Goal: Task Accomplishment & Management: Manage account settings

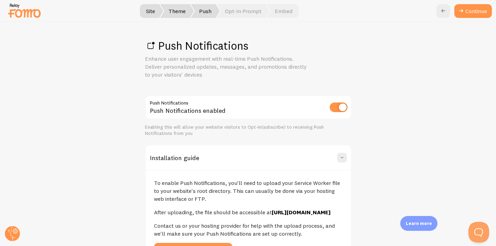
scroll to position [80, 0]
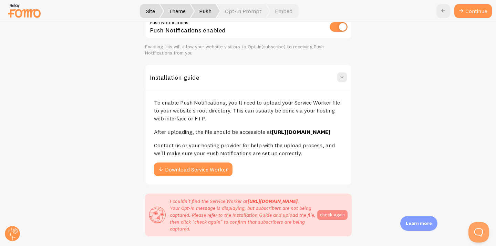
click at [337, 219] on button "check again" at bounding box center [332, 215] width 30 height 10
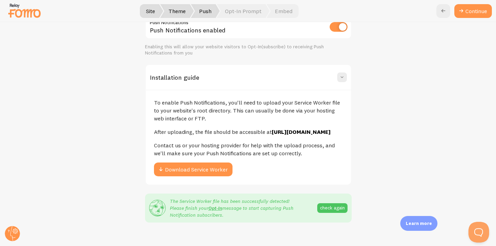
click at [345, 179] on div "To enable Push Notifications, you'll need to upload your Service Worker file to…" at bounding box center [248, 137] width 205 height 95
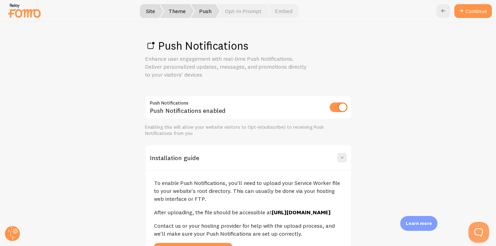
scroll to position [0, 0]
click at [471, 12] on link "Continue" at bounding box center [473, 11] width 38 height 14
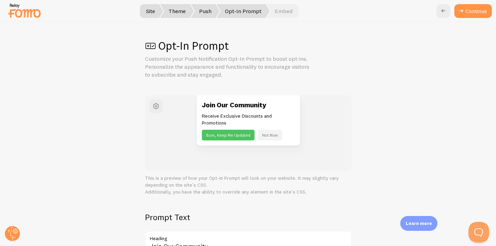
click at [322, 143] on div "Join Our Community Receive Exclusive Discounts and Promotions Sure, Keep Me Upd…" at bounding box center [248, 120] width 157 height 51
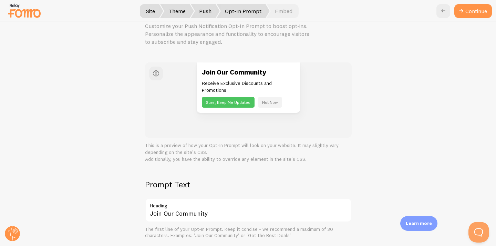
scroll to position [30, 0]
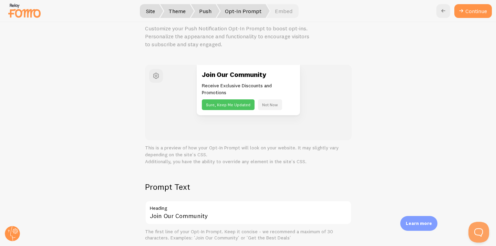
click at [270, 102] on button "Not Now" at bounding box center [270, 104] width 24 height 11
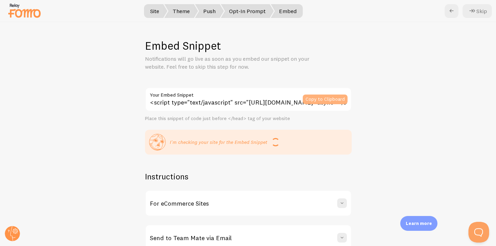
click at [330, 99] on button "Copy to Clipboard" at bounding box center [325, 99] width 45 height 10
click at [342, 200] on span at bounding box center [342, 202] width 7 height 7
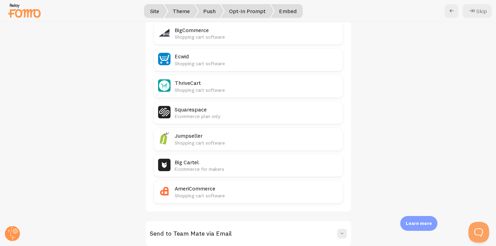
scroll to position [373, 0]
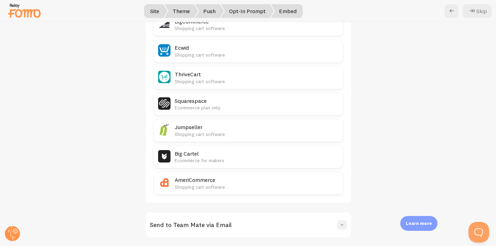
click at [340, 221] on span at bounding box center [342, 224] width 7 height 7
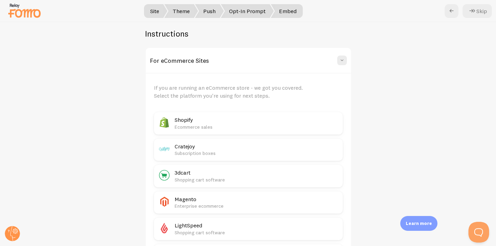
scroll to position [142, 0]
click at [369, 62] on div "Embed Snippet Notifications will go live as soon as you embed our snippet on yo…" at bounding box center [248, 134] width 496 height 224
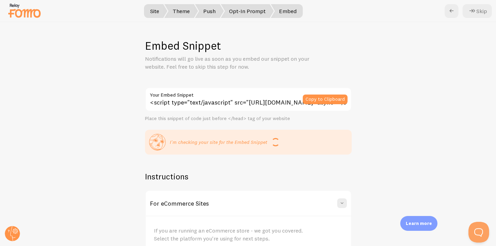
scroll to position [0, 0]
click at [327, 97] on button "Copy to Clipboard" at bounding box center [325, 99] width 45 height 10
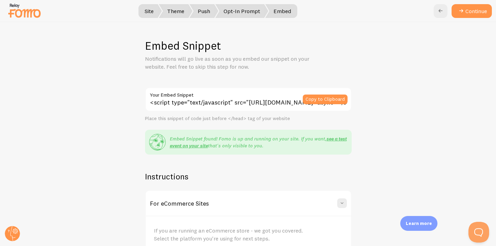
click at [147, 45] on h1 "Embed Snippet" at bounding box center [248, 46] width 207 height 14
click at [309, 163] on div "Embed Snippet Notifications will go live as soon as you embed our snippet on yo…" at bounding box center [248, 134] width 496 height 224
drag, startPoint x: 147, startPoint y: 47, endPoint x: 227, endPoint y: 45, distance: 79.9
click at [227, 45] on h1 "Embed Snippet" at bounding box center [248, 46] width 207 height 14
click at [287, 41] on h1 "Embed Snippet" at bounding box center [248, 46] width 207 height 14
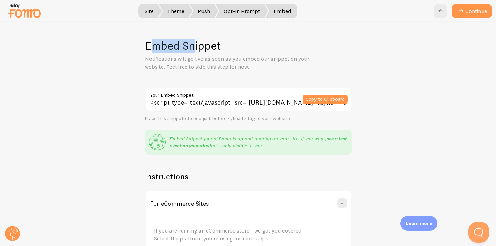
drag, startPoint x: 148, startPoint y: 46, endPoint x: 196, endPoint y: 42, distance: 47.7
click at [196, 42] on h1 "Embed Snippet" at bounding box center [248, 46] width 207 height 14
click at [180, 29] on div "Embed Snippet Notifications will go live as soon as you embed our snippet on yo…" at bounding box center [248, 134] width 496 height 224
drag, startPoint x: 146, startPoint y: 44, endPoint x: 222, endPoint y: 45, distance: 75.8
click at [222, 45] on h1 "Embed Snippet" at bounding box center [248, 46] width 207 height 14
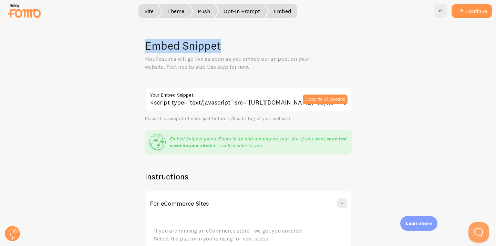
copy h1 "Embed Snippet"
click at [317, 99] on button "Copy to Clipboard" at bounding box center [325, 99] width 45 height 10
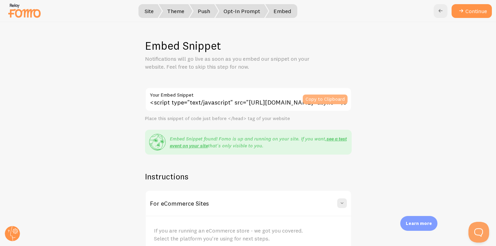
click at [324, 96] on button "Copy to Clipboard" at bounding box center [325, 99] width 45 height 10
click at [336, 138] on link "see a test event on your site" at bounding box center [258, 141] width 177 height 13
click at [469, 10] on button "Continue" at bounding box center [472, 11] width 40 height 14
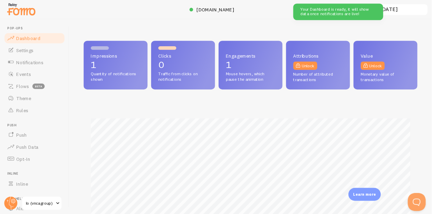
scroll to position [181, 383]
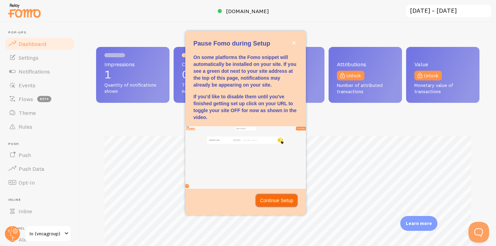
click at [276, 198] on p "Continue Setup" at bounding box center [276, 200] width 33 height 7
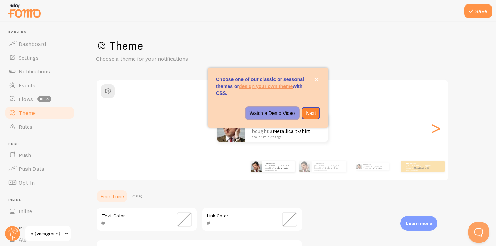
click at [273, 110] on p "Watch a Demo Video" at bounding box center [272, 113] width 45 height 7
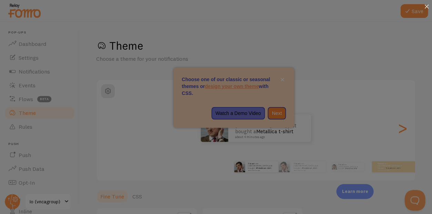
click at [426, 6] on icon at bounding box center [426, 6] width 4 height 4
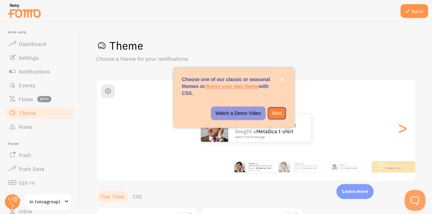
click at [239, 110] on p "Watch a Demo Video" at bounding box center [237, 113] width 45 height 7
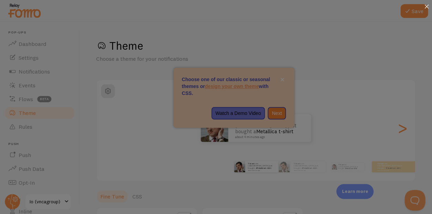
click at [426, 6] on icon at bounding box center [426, 6] width 4 height 4
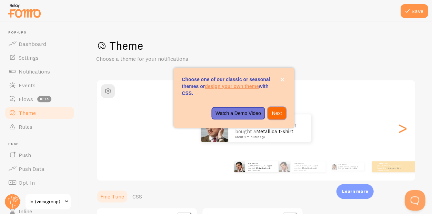
click at [278, 112] on p "Next" at bounding box center [276, 113] width 10 height 7
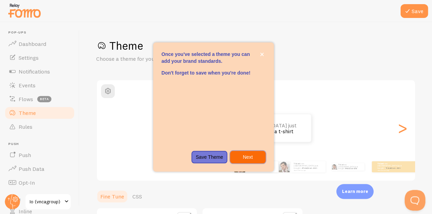
click at [251, 157] on p "Next" at bounding box center [247, 156] width 27 height 7
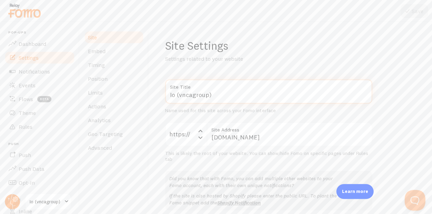
click at [316, 94] on input "Io (vncagroup)" at bounding box center [268, 91] width 207 height 24
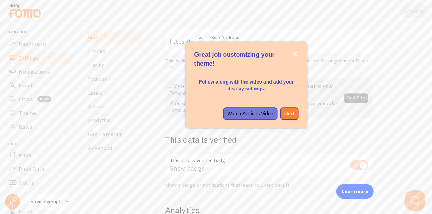
scroll to position [92, 0]
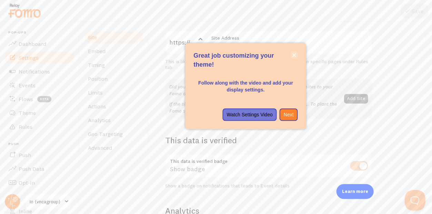
click at [295, 53] on icon "close," at bounding box center [294, 55] width 4 height 4
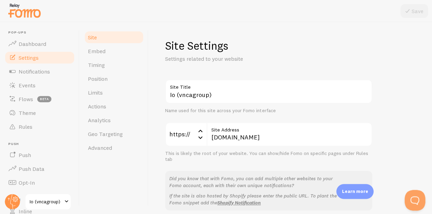
scroll to position [0, 0]
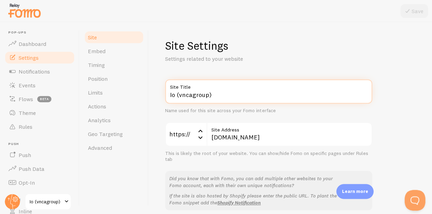
click at [218, 96] on input "Io (vncagroup)" at bounding box center [268, 91] width 207 height 24
drag, startPoint x: 176, startPoint y: 94, endPoint x: 145, endPoint y: 88, distance: 31.6
click at [145, 88] on div "Site Embed Timing Position Limits Actions Analytics Geo Targeting Advanced Site…" at bounding box center [256, 118] width 352 height 192
type input "VNCA Group Shop (vncagroup)"
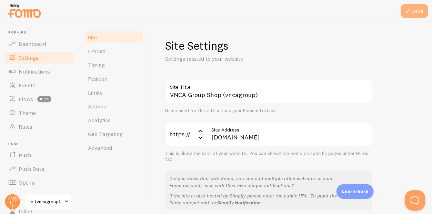
click at [412, 11] on button "Save" at bounding box center [414, 11] width 28 height 14
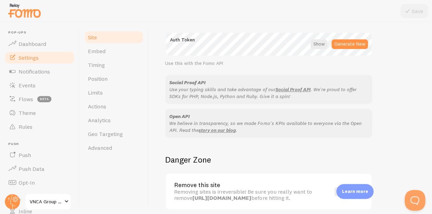
scroll to position [410, 0]
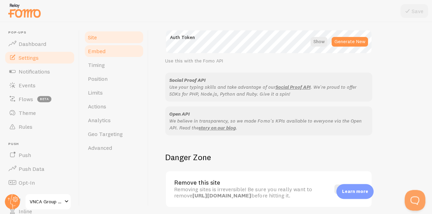
click at [95, 51] on span "Embed" at bounding box center [97, 51] width 18 height 7
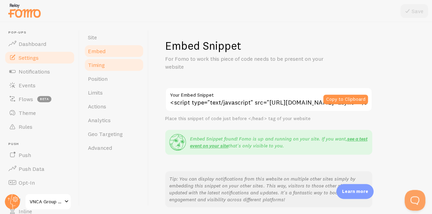
click at [100, 63] on span "Timing" at bounding box center [96, 64] width 17 height 7
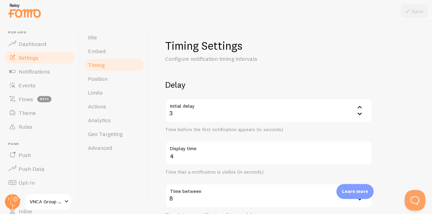
click at [314, 71] on div "Timing Settings Configure notification timing intervals Delay Initial delay 3 3…" at bounding box center [290, 207] width 250 height 336
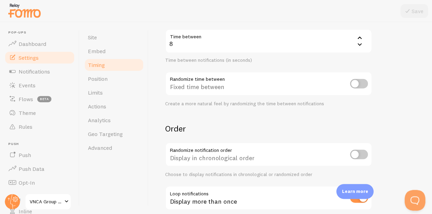
scroll to position [155, 0]
click at [364, 84] on input "checkbox" at bounding box center [359, 83] width 18 height 10
checkbox input "true"
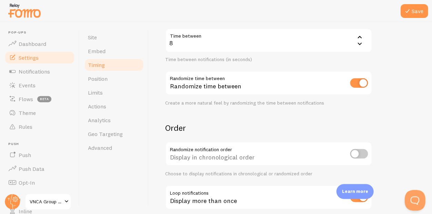
click at [357, 155] on input "checkbox" at bounding box center [359, 153] width 18 height 10
checkbox input "true"
click at [352, 131] on h2 "Order" at bounding box center [268, 127] width 207 height 11
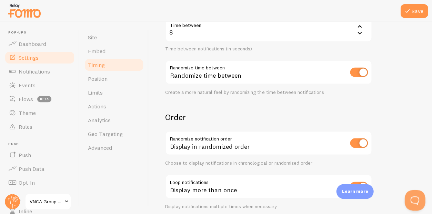
scroll to position [165, 0]
click at [419, 9] on button "Save" at bounding box center [414, 11] width 28 height 14
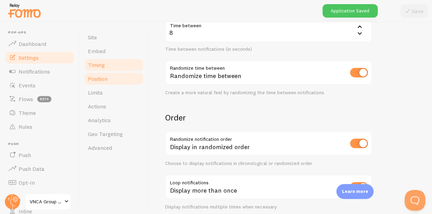
click at [102, 77] on span "Position" at bounding box center [98, 78] width 20 height 7
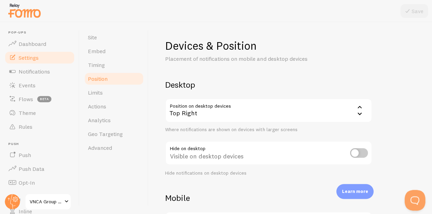
click at [383, 140] on div "Devices & Position Placement of notifications on mobile and desktop devices Des…" at bounding box center [290, 164] width 250 height 250
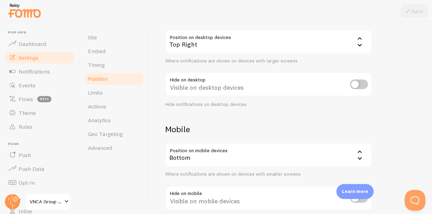
scroll to position [64, 0]
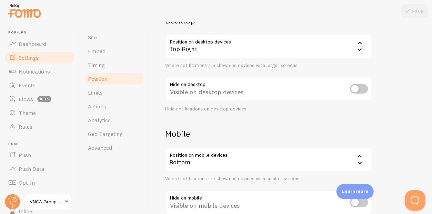
click at [356, 87] on input "checkbox" at bounding box center [359, 89] width 18 height 10
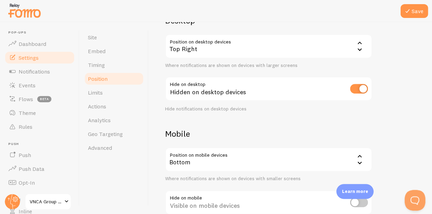
click at [356, 87] on input "checkbox" at bounding box center [359, 89] width 18 height 10
checkbox input "false"
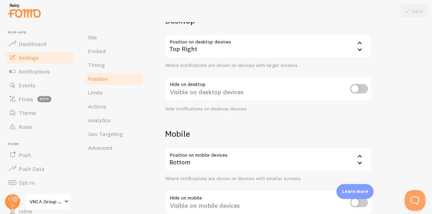
click at [365, 120] on div "Devices & Position Placement of notifications on mobile and desktop devices Des…" at bounding box center [290, 100] width 250 height 250
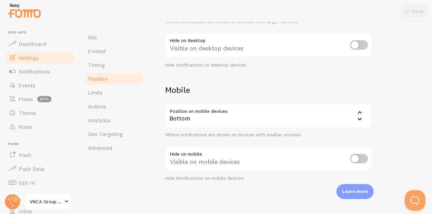
scroll to position [107, 0]
click at [358, 112] on icon at bounding box center [359, 113] width 8 height 8
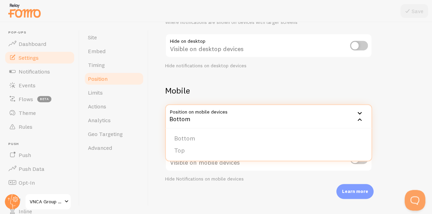
click at [358, 112] on icon at bounding box center [359, 113] width 8 height 8
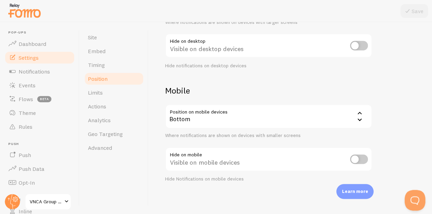
click at [390, 130] on div "Devices & Position Placement of notifications on mobile and desktop devices Des…" at bounding box center [290, 56] width 250 height 250
click at [353, 156] on input "checkbox" at bounding box center [359, 159] width 18 height 10
checkbox input "true"
click at [356, 42] on input "checkbox" at bounding box center [359, 46] width 18 height 10
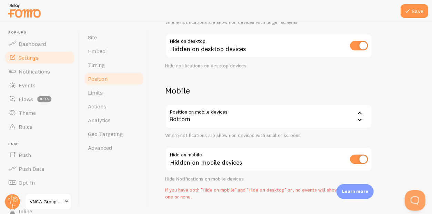
click at [357, 46] on input "checkbox" at bounding box center [359, 46] width 18 height 10
checkbox input "false"
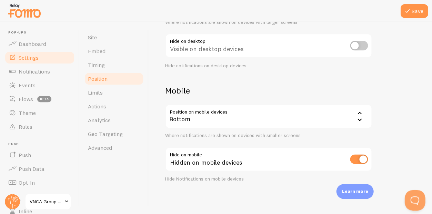
click at [360, 155] on input "checkbox" at bounding box center [359, 159] width 18 height 10
checkbox input "false"
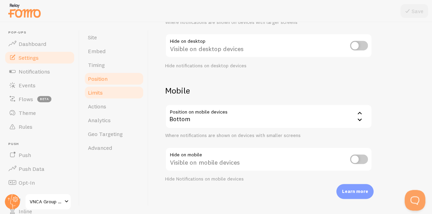
click at [97, 92] on span "Limits" at bounding box center [95, 92] width 15 height 7
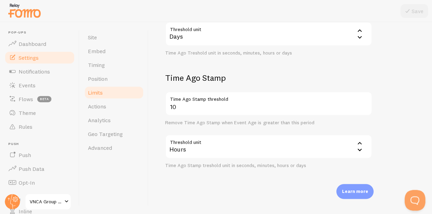
scroll to position [231, 0]
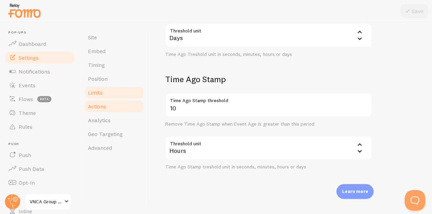
click at [102, 106] on span "Actions" at bounding box center [97, 106] width 18 height 7
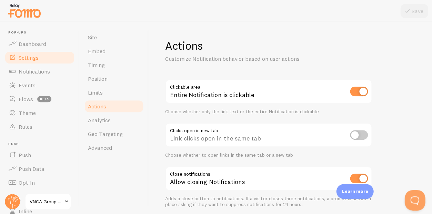
click at [356, 133] on input "checkbox" at bounding box center [359, 135] width 18 height 10
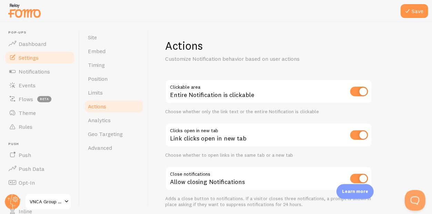
click at [384, 137] on div "Actions Customize Notification behavior based on user actions Clickable area En…" at bounding box center [289, 118] width 283 height 192
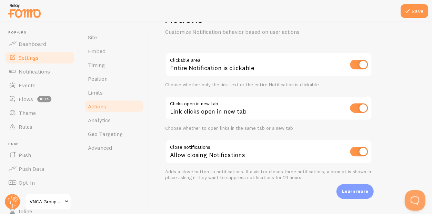
scroll to position [25, 0]
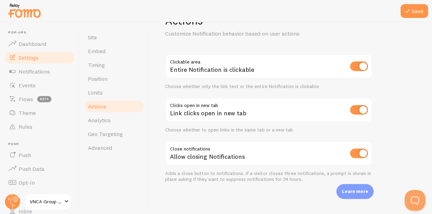
click at [357, 107] on input "checkbox" at bounding box center [359, 110] width 18 height 10
checkbox input "false"
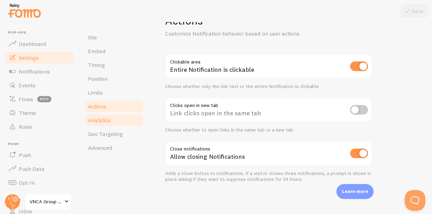
click at [95, 123] on span "Analytics" at bounding box center [99, 119] width 23 height 7
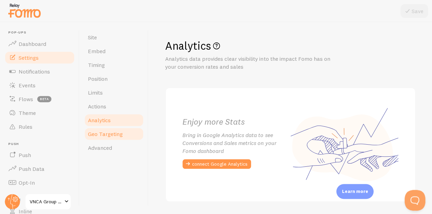
click at [109, 132] on span "Geo Targeting" at bounding box center [105, 133] width 35 height 7
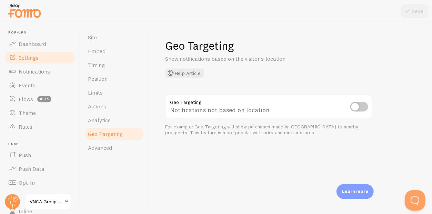
click at [358, 107] on input "checkbox" at bounding box center [359, 107] width 18 height 10
checkbox input "true"
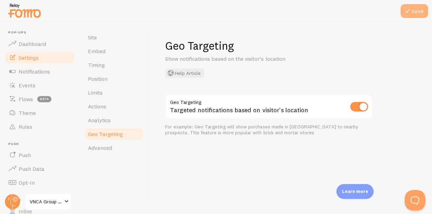
click at [413, 14] on button "Save" at bounding box center [414, 11] width 28 height 14
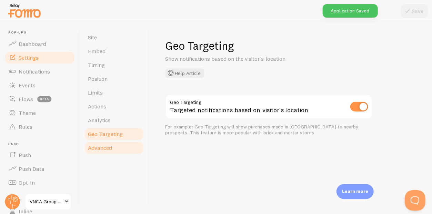
click at [102, 148] on span "Advanced" at bounding box center [100, 147] width 24 height 7
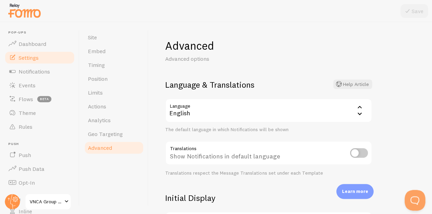
click at [359, 107] on icon at bounding box center [359, 107] width 8 height 8
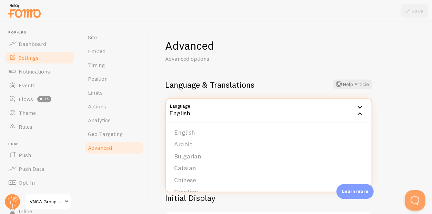
click at [356, 108] on icon at bounding box center [359, 107] width 8 height 8
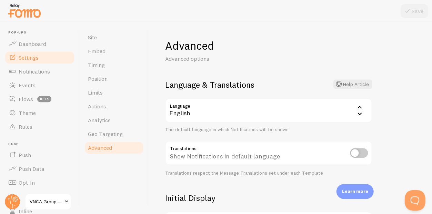
click at [356, 108] on icon at bounding box center [359, 107] width 8 height 8
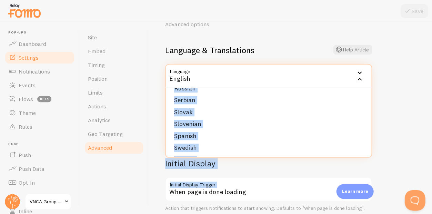
scroll to position [276, 0]
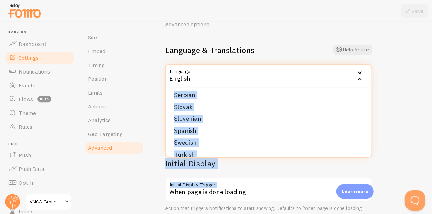
drag, startPoint x: 370, startPoint y: 94, endPoint x: 358, endPoint y: 168, distance: 75.3
click at [358, 168] on form "Language & Translations Help Article Language en English English Arabic Bulgari…" at bounding box center [268, 128] width 207 height 166
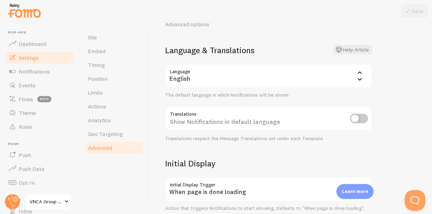
click at [353, 76] on div "English" at bounding box center [268, 76] width 207 height 24
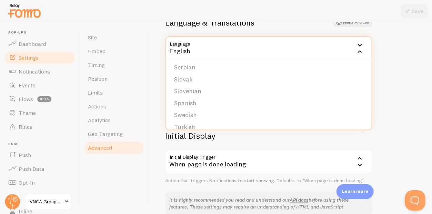
scroll to position [72, 0]
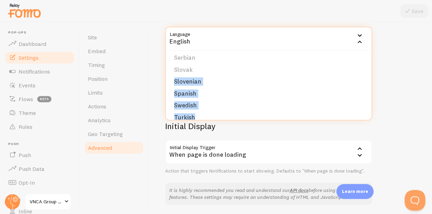
drag, startPoint x: 369, startPoint y: 59, endPoint x: 370, endPoint y: 118, distance: 59.3
click at [370, 118] on ul "English Arabic Bulgarian Catalan Chinese Croatian Danish Dutch Finnish French G…" at bounding box center [268, 85] width 205 height 69
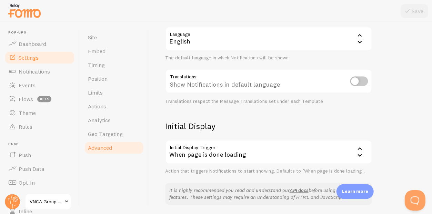
click at [353, 37] on div "English" at bounding box center [268, 39] width 207 height 24
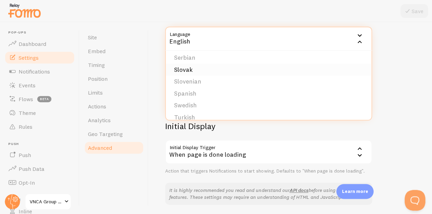
click at [188, 64] on li "Slovak" at bounding box center [268, 70] width 205 height 12
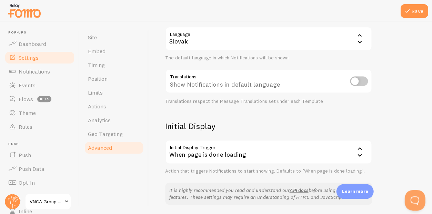
click at [221, 40] on div "Slovak" at bounding box center [268, 39] width 207 height 24
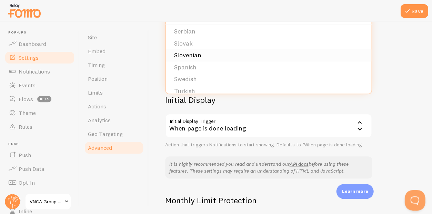
scroll to position [105, 0]
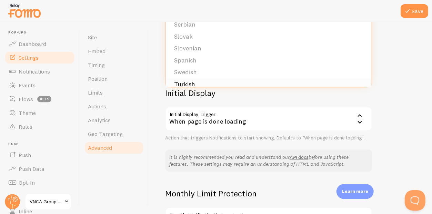
click at [186, 78] on li "Turkish" at bounding box center [268, 84] width 205 height 12
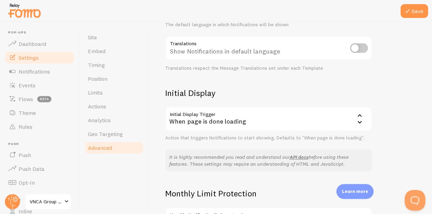
click at [418, 72] on div "Advanced Advanced options Language & Translations Help Article Language tr Turk…" at bounding box center [289, 118] width 283 height 192
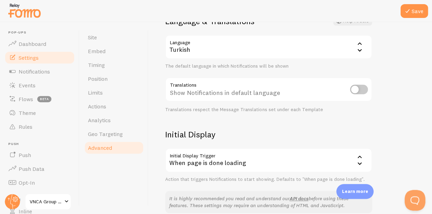
scroll to position [54, 0]
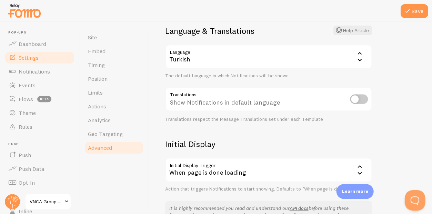
click at [359, 60] on icon at bounding box center [359, 60] width 4 height 2
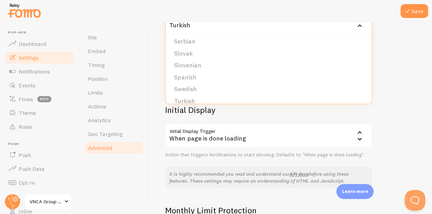
scroll to position [88, 0]
click at [403, 75] on div "Advanced Advanced options Language & Translations Help Article Language tr Turk…" at bounding box center [289, 118] width 283 height 192
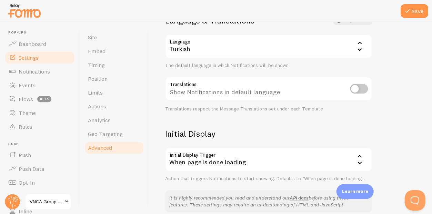
scroll to position [51, 0]
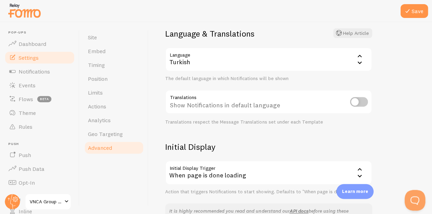
click at [324, 60] on div "Turkish" at bounding box center [268, 59] width 207 height 24
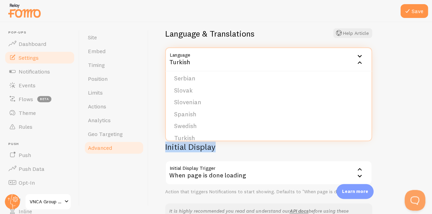
drag, startPoint x: 337, startPoint y: 140, endPoint x: 342, endPoint y: 142, distance: 5.6
click at [342, 142] on form "Language & Translations Help Article Language tr Turkish English Arabic Bulgari…" at bounding box center [268, 111] width 207 height 166
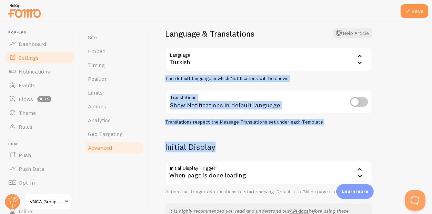
click at [377, 141] on div "Advanced Advanced options Language & Translations Help Article Language tr Turk…" at bounding box center [289, 118] width 283 height 192
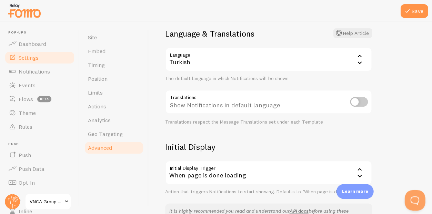
click at [354, 58] on div "Turkish" at bounding box center [268, 59] width 207 height 24
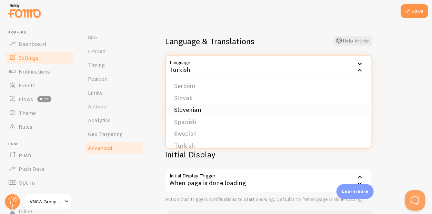
scroll to position [43, 0]
click at [187, 129] on li "Swedish" at bounding box center [268, 134] width 205 height 12
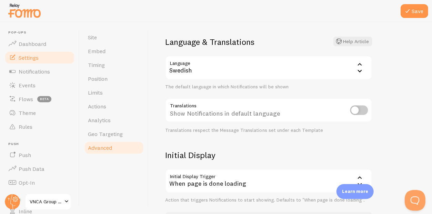
click at [358, 69] on icon at bounding box center [359, 70] width 8 height 8
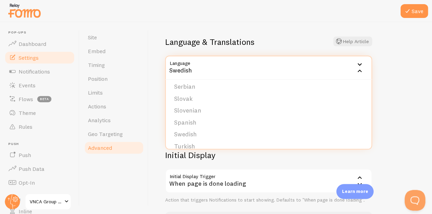
click at [359, 64] on icon at bounding box center [359, 64] width 8 height 8
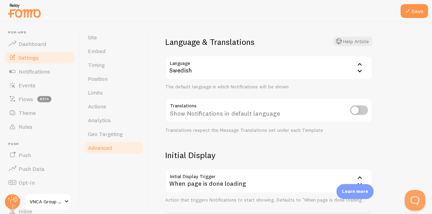
click at [359, 64] on icon at bounding box center [359, 64] width 8 height 8
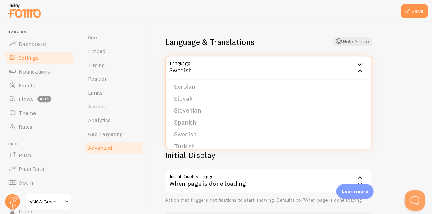
click at [359, 62] on icon at bounding box center [359, 64] width 8 height 8
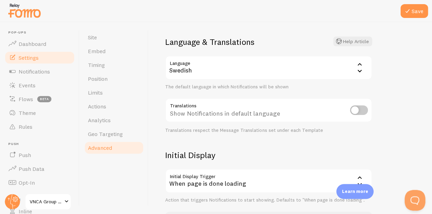
click at [359, 62] on icon at bounding box center [359, 64] width 8 height 8
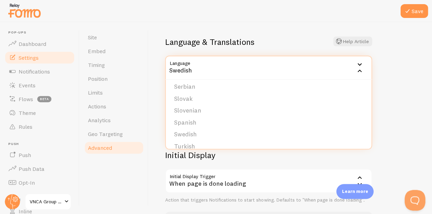
click at [360, 70] on icon at bounding box center [359, 70] width 8 height 8
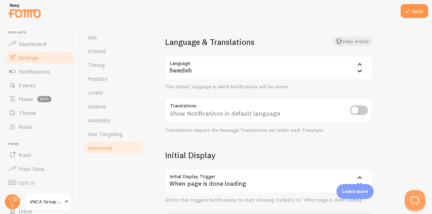
click at [360, 70] on icon at bounding box center [359, 70] width 8 height 8
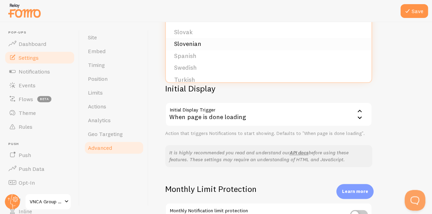
scroll to position [110, 0]
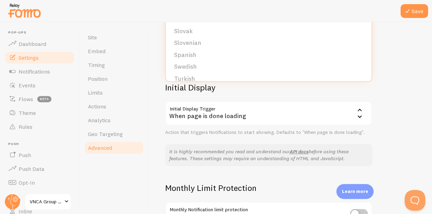
click at [234, 93] on div "Initial Display Initial Display Trigger onload When page is done loading When p…" at bounding box center [268, 108] width 207 height 53
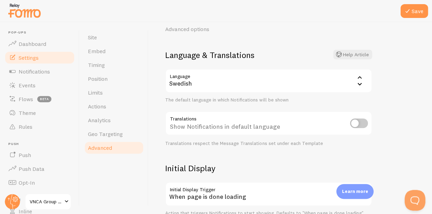
scroll to position [30, 0]
click at [210, 83] on div "Swedish" at bounding box center [268, 81] width 207 height 24
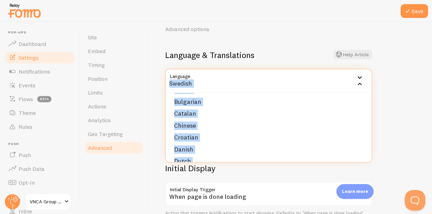
scroll to position [0, 0]
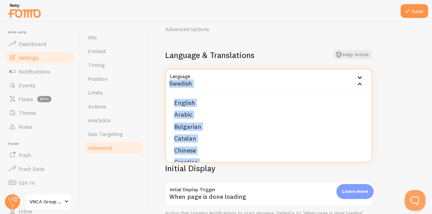
drag, startPoint x: 369, startPoint y: 95, endPoint x: 368, endPoint y: 77, distance: 18.0
click at [368, 77] on div "Language sv Swedish English Arabic Bulgarian Catalan Chinese Croatian Danish Du…" at bounding box center [268, 81] width 207 height 24
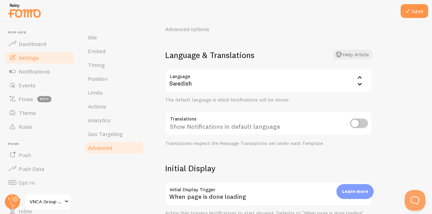
click at [358, 84] on icon at bounding box center [359, 84] width 4 height 2
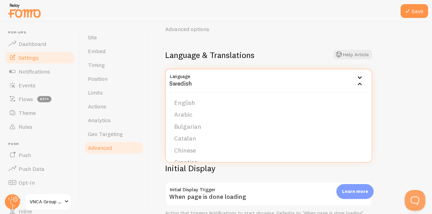
drag, startPoint x: 368, startPoint y: 96, endPoint x: 370, endPoint y: 90, distance: 6.0
click at [370, 90] on div "Language sv Swedish English Arabic Bulgarian Catalan Chinese Croatian Danish Du…" at bounding box center [268, 81] width 207 height 24
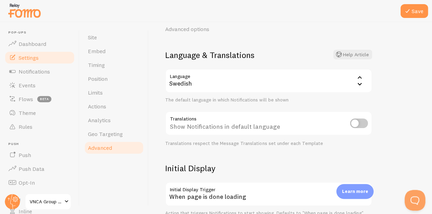
click at [360, 80] on icon at bounding box center [359, 77] width 8 height 8
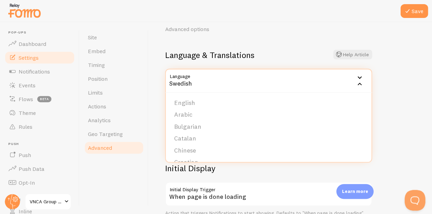
click at [369, 93] on ul "English Arabic Bulgarian Catalan Chinese Croatian Danish Dutch Finnish French G…" at bounding box center [268, 127] width 205 height 69
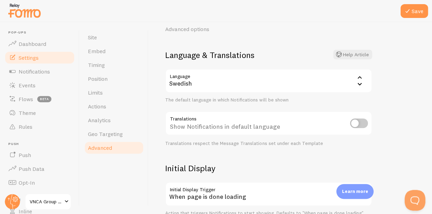
click at [362, 81] on icon at bounding box center [359, 77] width 8 height 8
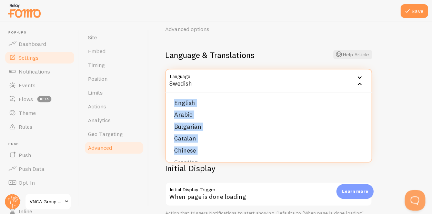
drag, startPoint x: 369, startPoint y: 156, endPoint x: 354, endPoint y: 89, distance: 69.3
click at [354, 89] on div "Language sv Swedish English Arabic Bulgarian Catalan Chinese Croatian Danish Du…" at bounding box center [268, 81] width 207 height 24
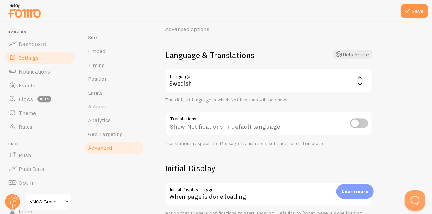
click at [329, 80] on div "Swedish" at bounding box center [268, 81] width 207 height 24
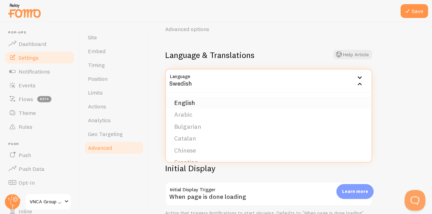
click at [193, 104] on li "English" at bounding box center [268, 103] width 205 height 12
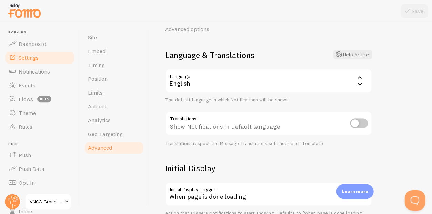
click at [362, 125] on input "checkbox" at bounding box center [359, 123] width 18 height 10
checkbox input "true"
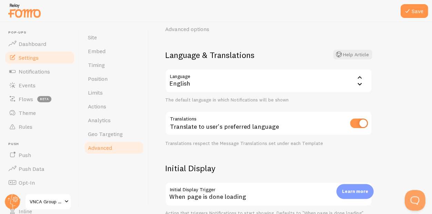
click at [365, 147] on form "Language & Translations Help Article Language en English English Arabic Bulgari…" at bounding box center [268, 133] width 207 height 166
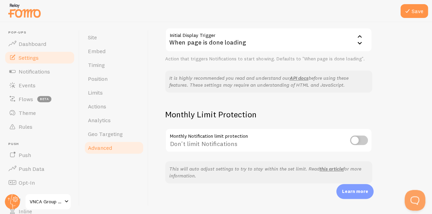
scroll to position [184, 0]
click at [373, 148] on div "Advanced Advanced options Language & Translations Help Article Language en Engl…" at bounding box center [289, 118] width 283 height 192
click at [408, 11] on icon at bounding box center [407, 11] width 8 height 8
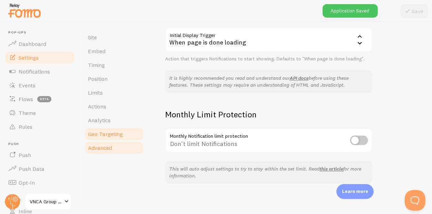
click at [108, 133] on span "Geo Targeting" at bounding box center [105, 133] width 35 height 7
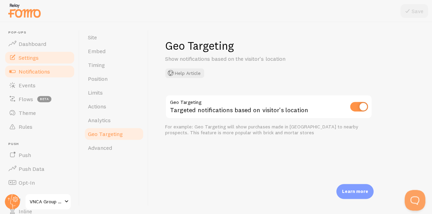
click at [37, 69] on span "Notifications" at bounding box center [34, 71] width 31 height 7
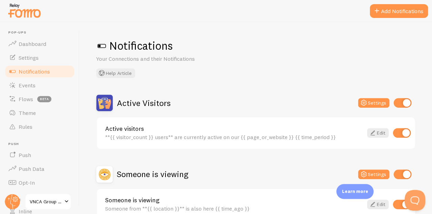
click at [270, 99] on div "Active Visitors Settings" at bounding box center [255, 102] width 319 height 17
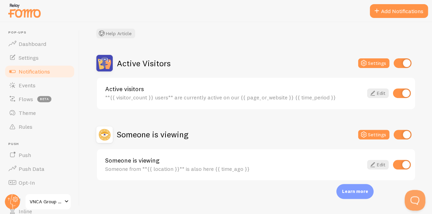
scroll to position [39, 0]
click at [375, 62] on button "Settings" at bounding box center [373, 64] width 31 height 10
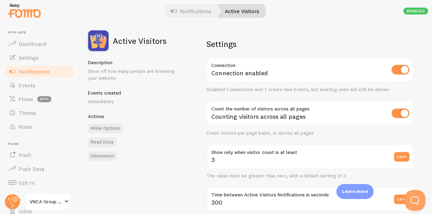
click at [280, 69] on div "Connection enabled" at bounding box center [309, 70] width 207 height 25
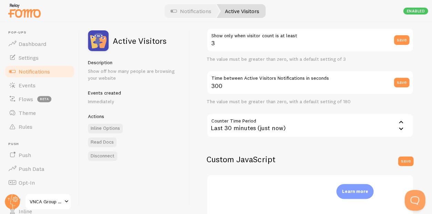
scroll to position [105, 0]
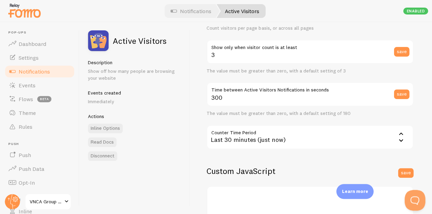
click at [65, 199] on span at bounding box center [66, 201] width 8 height 8
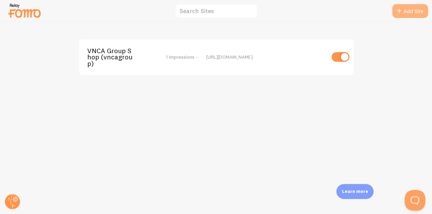
click at [409, 9] on link "Add Site" at bounding box center [410, 11] width 36 height 14
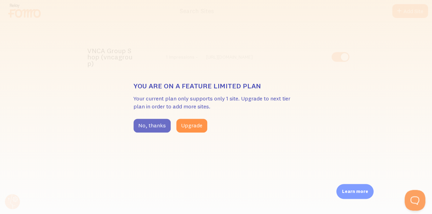
click at [153, 126] on button "No, thanks" at bounding box center [151, 125] width 37 height 14
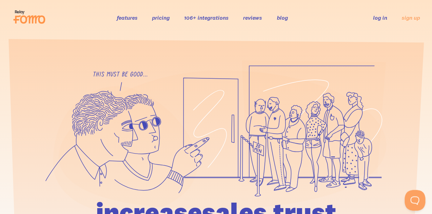
click at [378, 19] on link "log in" at bounding box center [379, 17] width 14 height 7
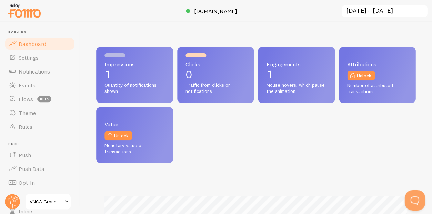
scroll to position [181, 319]
drag, startPoint x: 347, startPoint y: 65, endPoint x: 380, endPoint y: 62, distance: 32.6
click at [380, 62] on span "Attributions" at bounding box center [377, 64] width 60 height 6
copy span "Attributions"
drag, startPoint x: 104, startPoint y: 147, endPoint x: 133, endPoint y: 152, distance: 28.7
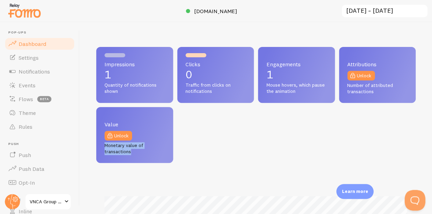
click at [133, 152] on span "Monetary value of transactions" at bounding box center [134, 148] width 60 height 12
copy span "Monetary value of transactions"
click at [29, 55] on span "Settings" at bounding box center [29, 57] width 20 height 7
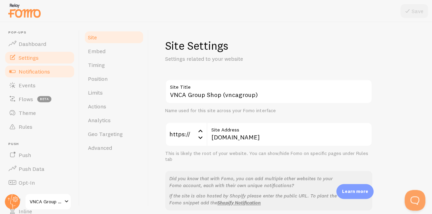
click at [32, 71] on span "Notifications" at bounding box center [34, 71] width 31 height 7
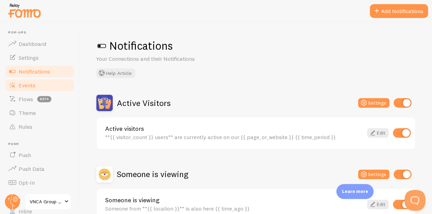
click at [25, 85] on span "Events" at bounding box center [27, 85] width 17 height 7
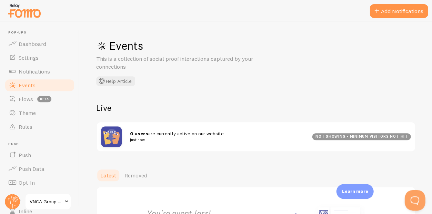
click at [285, 101] on div "Events This is a collection of social proof interactions captured by your conne…" at bounding box center [256, 118] width 352 height 192
click at [344, 136] on div "not showing - minimum visitors not hit" at bounding box center [361, 136] width 99 height 7
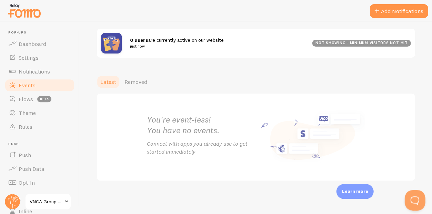
scroll to position [93, 0]
click at [31, 99] on span "Flows" at bounding box center [26, 98] width 14 height 7
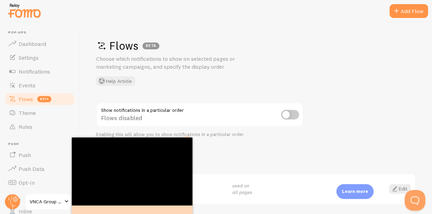
click at [221, 165] on div "Your Flows Default used on all pages Edit" at bounding box center [255, 179] width 319 height 50
click at [207, 154] on h2 "Your Flows" at bounding box center [255, 159] width 319 height 11
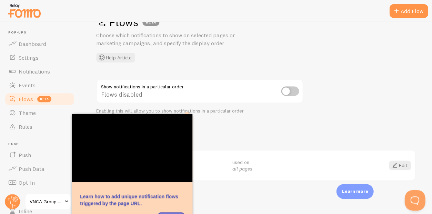
scroll to position [23, 0]
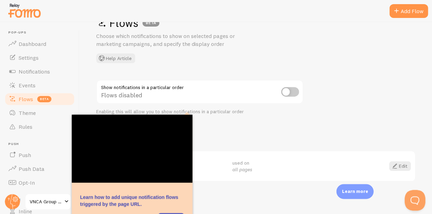
click at [215, 143] on div "Your Flows Default used on all pages Edit" at bounding box center [255, 156] width 319 height 50
click at [223, 193] on div "Flows BETA Choose which notifications to show on selected pages or marketing ca…" at bounding box center [256, 118] width 352 height 192
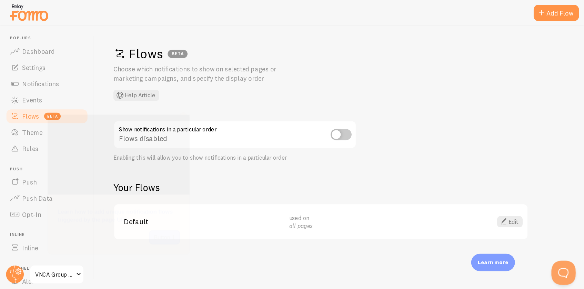
scroll to position [0, 0]
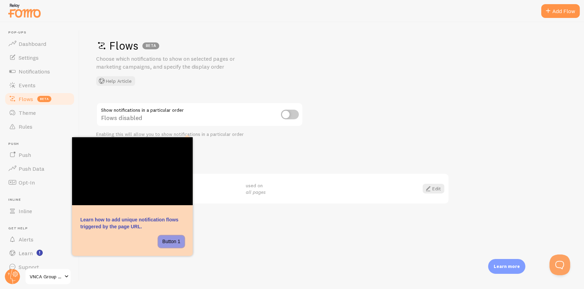
click at [169, 213] on button "Button 1" at bounding box center [171, 241] width 26 height 12
click at [290, 114] on input "checkbox" at bounding box center [290, 115] width 18 height 10
checkbox input "true"
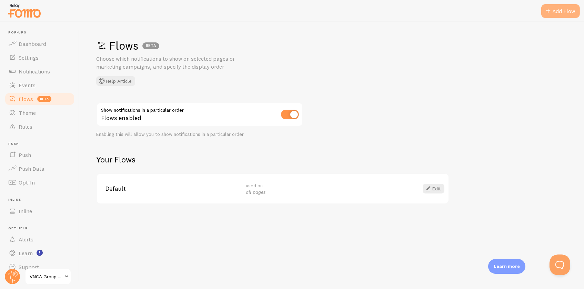
click at [431, 12] on div "Add Flow" at bounding box center [560, 11] width 39 height 14
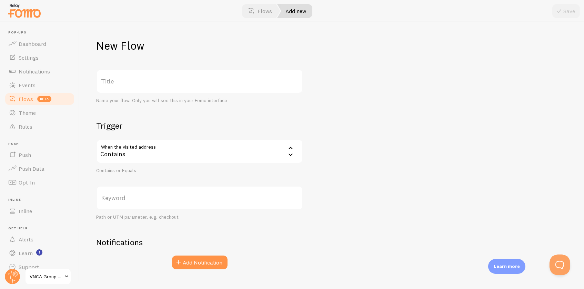
click at [205, 76] on label "Title" at bounding box center [199, 81] width 207 height 24
click at [205, 76] on input "Title" at bounding box center [199, 81] width 207 height 24
click at [156, 78] on label "Title" at bounding box center [199, 81] width 207 height 24
click at [156, 78] on input "Title" at bounding box center [199, 81] width 207 height 24
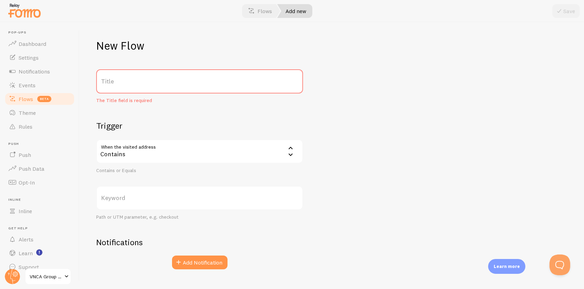
click at [272, 149] on div "Contains" at bounding box center [199, 151] width 207 height 24
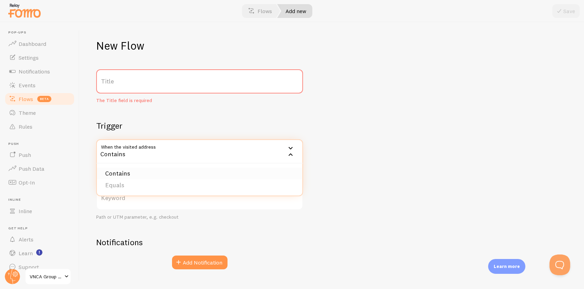
click at [132, 172] on li "Contains" at bounding box center [199, 173] width 205 height 12
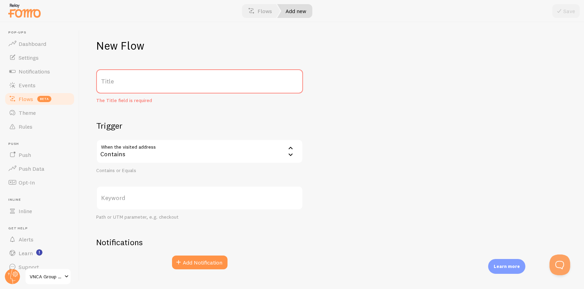
click at [133, 81] on label "Title" at bounding box center [199, 81] width 207 height 24
click at [133, 81] on input "Title" at bounding box center [199, 81] width 207 height 24
type input "G"
click at [205, 79] on label "Title" at bounding box center [199, 81] width 207 height 24
click at [205, 79] on input "Title" at bounding box center [199, 81] width 207 height 24
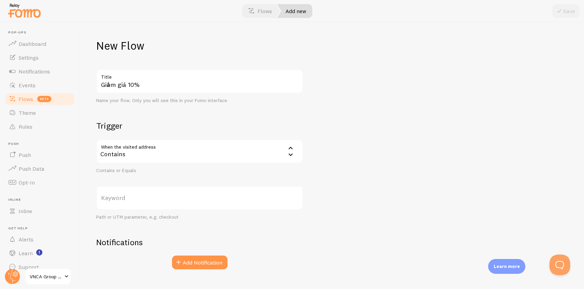
click at [206, 152] on div "Contains" at bounding box center [199, 151] width 207 height 24
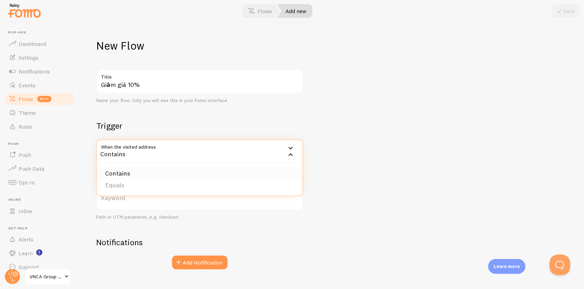
click at [124, 173] on li "Contains" at bounding box center [199, 173] width 205 height 12
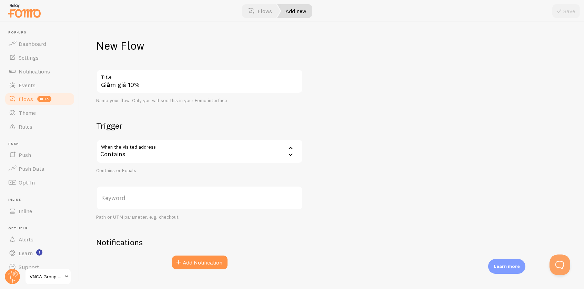
click at [139, 197] on label "Keyword" at bounding box center [199, 198] width 207 height 24
click at [139, 197] on input "Keyword" at bounding box center [199, 198] width 207 height 24
click at [127, 84] on input "Giảm giá 10%" at bounding box center [199, 81] width 207 height 24
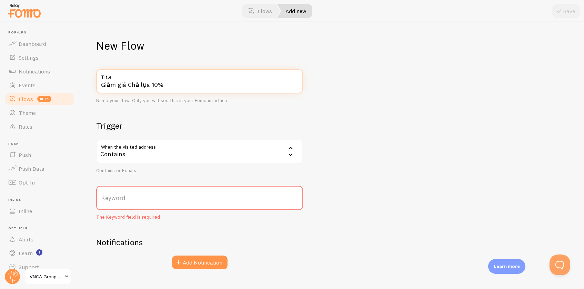
type input "Giảm giá Chả lụa 10%"
click at [169, 126] on h2 "Trigger" at bounding box center [199, 125] width 207 height 11
click at [158, 195] on label "Keyword" at bounding box center [199, 198] width 207 height 24
click at [158, 195] on input "Keyword" at bounding box center [199, 198] width 207 height 24
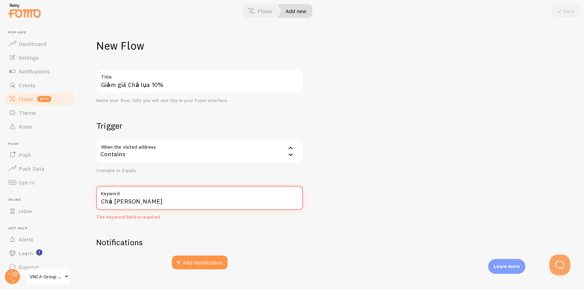
type input "Chả [PERSON_NAME]"
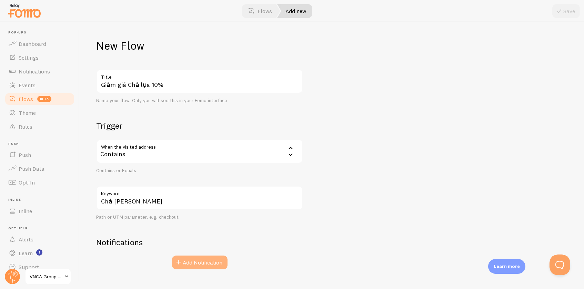
click at [205, 213] on button "Add Notification" at bounding box center [199, 262] width 55 height 14
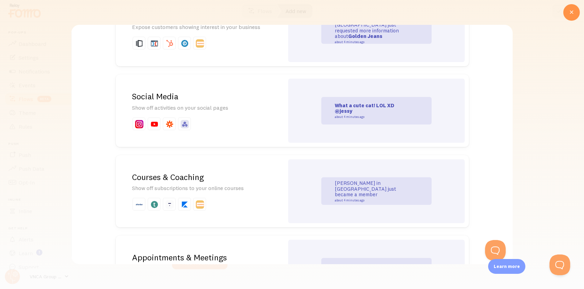
scroll to position [869, 0]
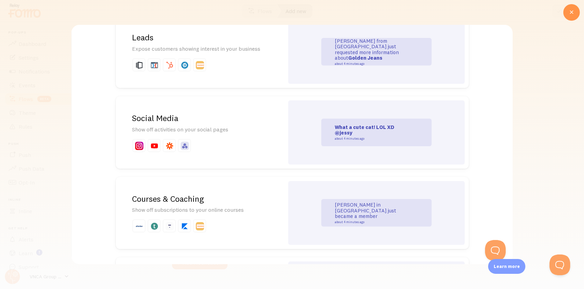
click at [347, 129] on strong "@jessy" at bounding box center [343, 132] width 18 height 7
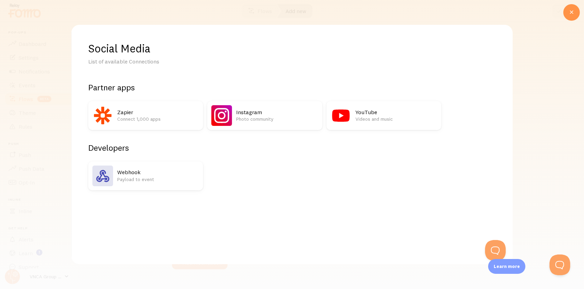
click at [366, 109] on h2 "YouTube" at bounding box center [396, 112] width 82 height 7
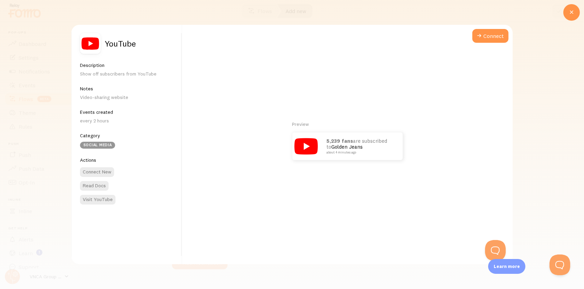
click at [361, 144] on p "5,239 fans are subscribed to Golden Jeans about 4 minutes ago" at bounding box center [360, 146] width 69 height 16
click at [431, 10] on icon at bounding box center [571, 12] width 8 height 8
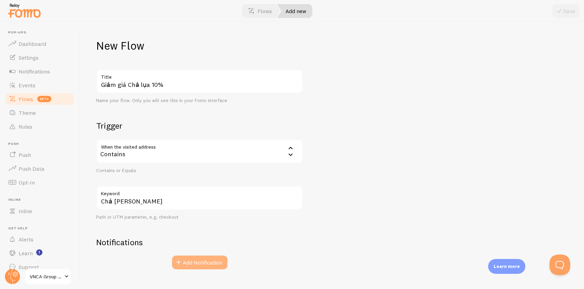
click at [201, 213] on button "Add Notification" at bounding box center [199, 262] width 55 height 14
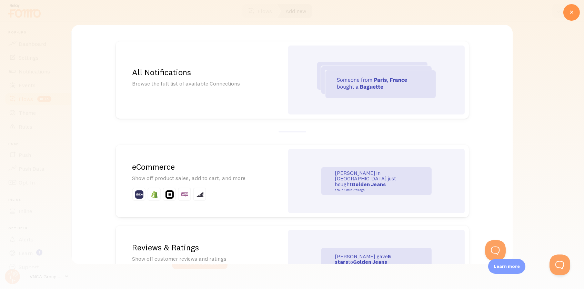
click at [352, 181] on strong "Golden Jeans" at bounding box center [368, 184] width 34 height 7
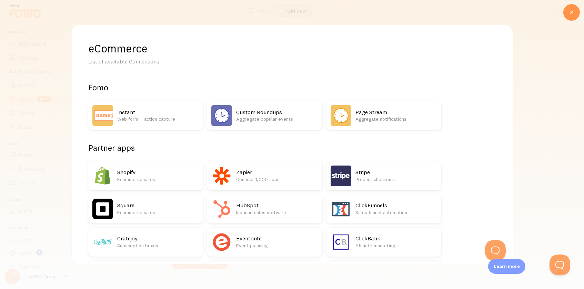
click at [425, 145] on h2 "Partner apps" at bounding box center [264, 147] width 353 height 11
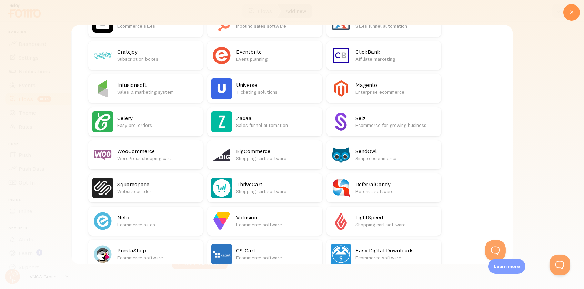
scroll to position [207, 0]
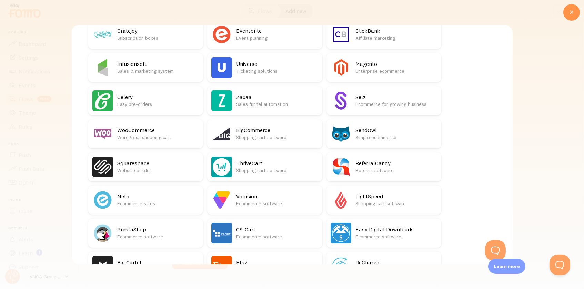
click at [145, 134] on p "WordPress shopping cart" at bounding box center [158, 137] width 82 height 7
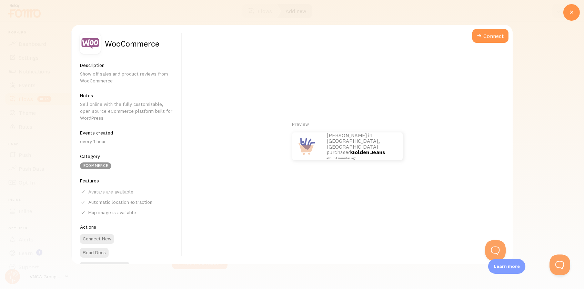
click at [365, 149] on link "Golden Jeans" at bounding box center [368, 152] width 34 height 7
click at [431, 31] on button "Connect" at bounding box center [490, 36] width 36 height 14
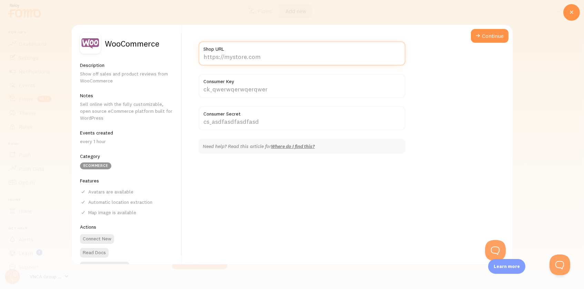
click at [313, 62] on input "Shop URL" at bounding box center [301, 53] width 207 height 24
type input "[URL][DOMAIN_NAME]"
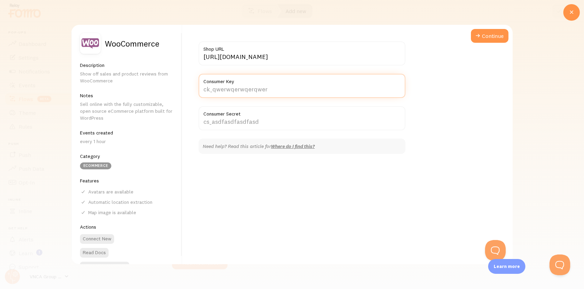
click at [288, 92] on input "Consumer Key" at bounding box center [301, 86] width 207 height 24
type input "chả lụa [PERSON_NAME]"
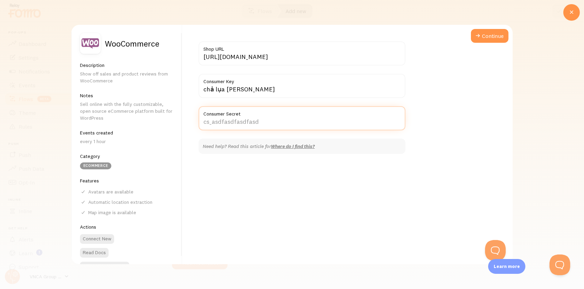
click at [263, 123] on input "Consumer Secret" at bounding box center [301, 118] width 207 height 24
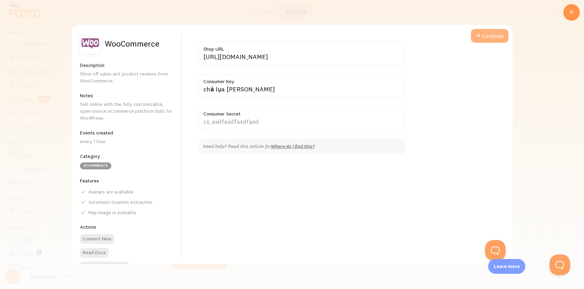
click at [431, 38] on button "Continue" at bounding box center [489, 36] width 38 height 14
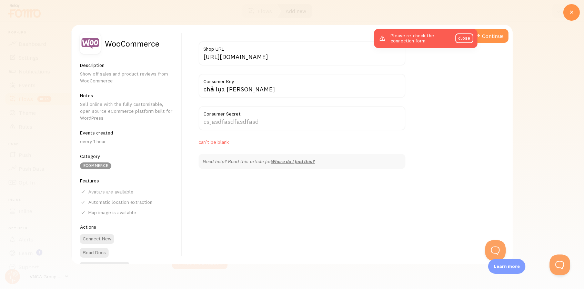
click at [268, 143] on p "can't be blank" at bounding box center [301, 141] width 207 height 7
click at [431, 33] on link "close" at bounding box center [464, 38] width 18 height 10
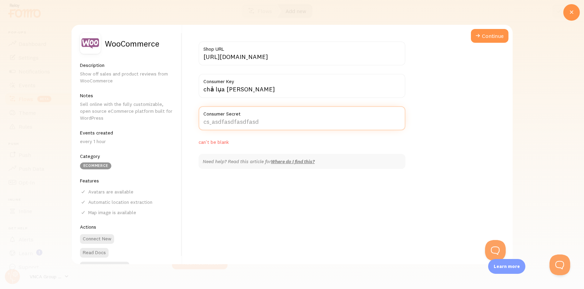
click at [257, 119] on input "Consumer Secret" at bounding box center [301, 118] width 207 height 24
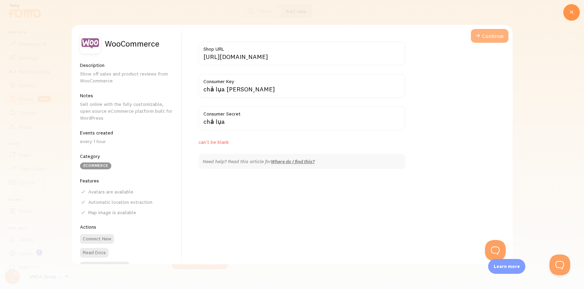
click at [431, 39] on button "Continue" at bounding box center [489, 36] width 38 height 14
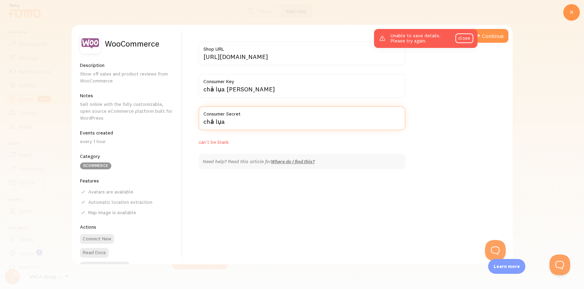
click at [235, 124] on input "chả lụa" at bounding box center [301, 118] width 207 height 24
type input "c"
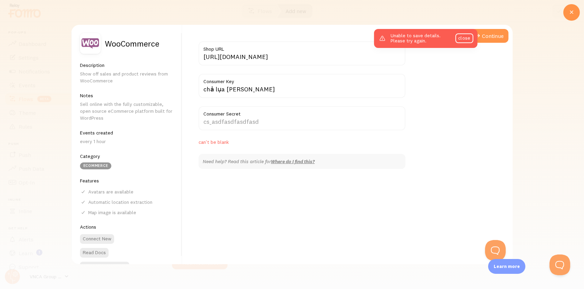
click at [236, 147] on div "[URL][DOMAIN_NAME] Shop URL chả lụa [PERSON_NAME] Consumer Key Consumer Secret …" at bounding box center [301, 104] width 207 height 127
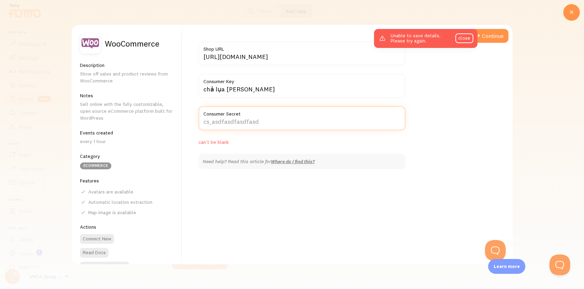
click at [232, 123] on input "Consumer Secret" at bounding box center [301, 118] width 207 height 24
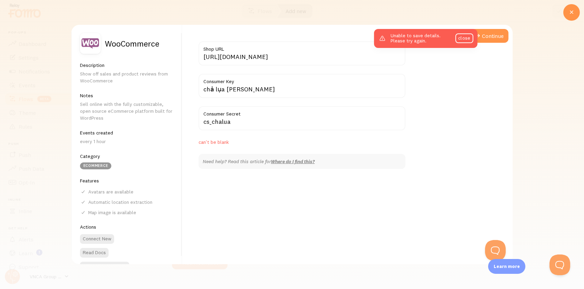
click at [431, 63] on div "[URL][DOMAIN_NAME] Shop URL chả lụa [PERSON_NAME] Consumer Key cs_chalua Consum…" at bounding box center [347, 144] width 330 height 239
click at [431, 38] on link "close" at bounding box center [464, 38] width 18 height 10
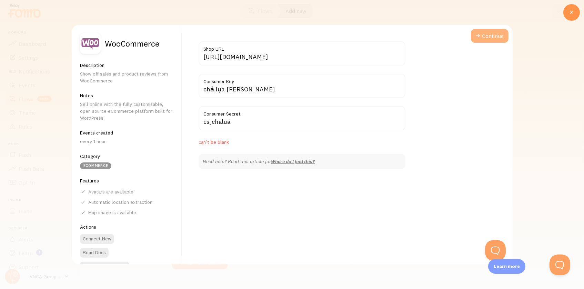
click at [431, 35] on button "Continue" at bounding box center [489, 36] width 38 height 14
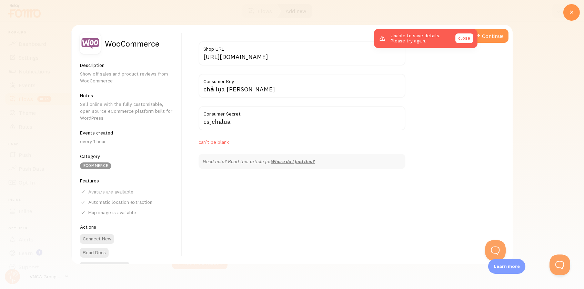
click at [431, 41] on link "close" at bounding box center [464, 38] width 18 height 10
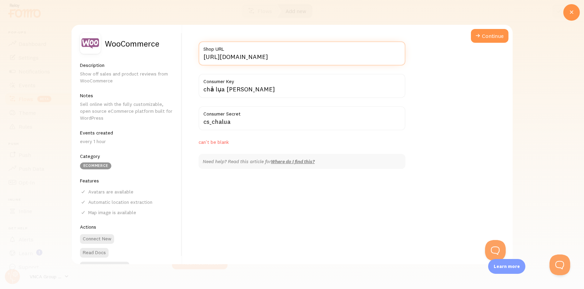
click at [277, 59] on input "[URL][DOMAIN_NAME]" at bounding box center [301, 53] width 207 height 24
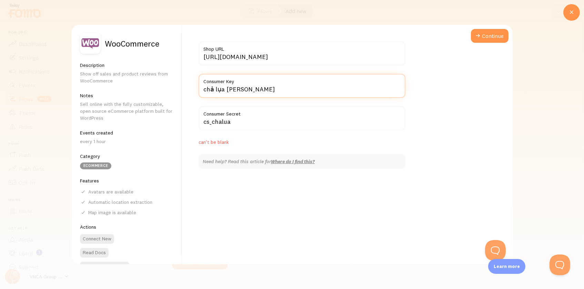
click at [277, 88] on input "chả lụa [PERSON_NAME]" at bounding box center [301, 86] width 207 height 24
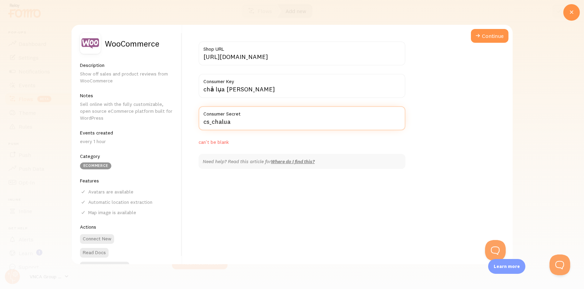
click at [277, 123] on input "cs_chalua" at bounding box center [301, 118] width 207 height 24
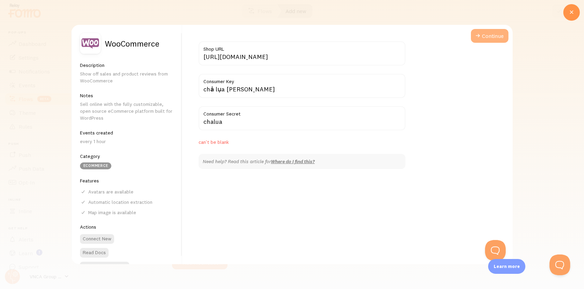
click at [431, 36] on button "Continue" at bounding box center [489, 36] width 38 height 14
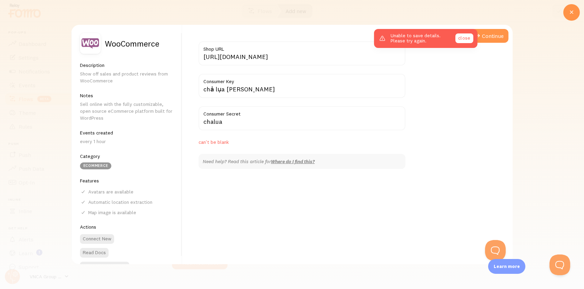
click at [431, 39] on link "close" at bounding box center [464, 38] width 18 height 10
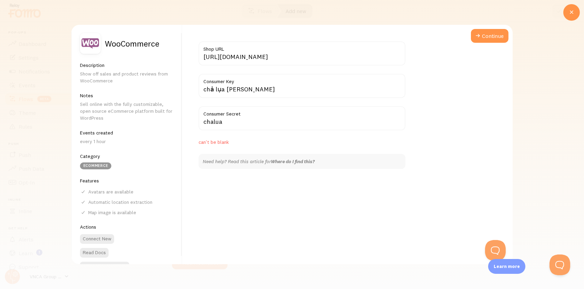
click at [285, 160] on link "Where do I find this?" at bounding box center [292, 161] width 44 height 6
click at [232, 141] on p "can't be blank" at bounding box center [301, 141] width 207 height 7
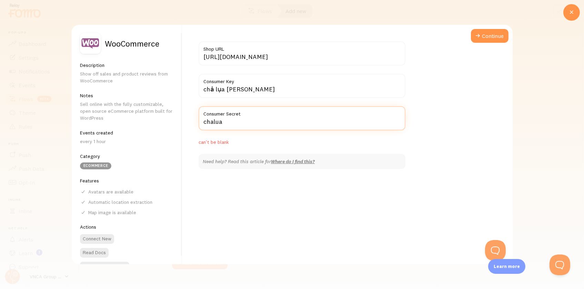
click at [232, 124] on input "chalua" at bounding box center [301, 118] width 207 height 24
type input "chả lụa [PERSON_NAME]"
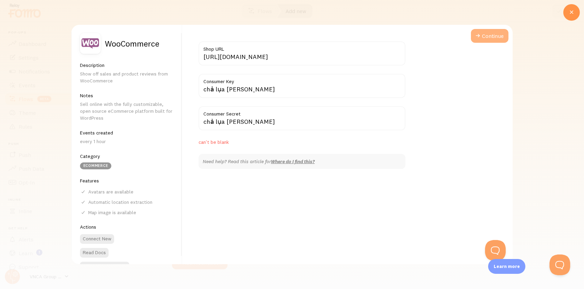
click at [431, 31] on button "Continue" at bounding box center [489, 36] width 38 height 14
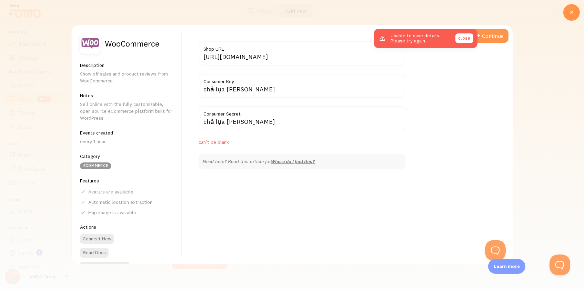
click at [431, 38] on link "close" at bounding box center [464, 38] width 18 height 10
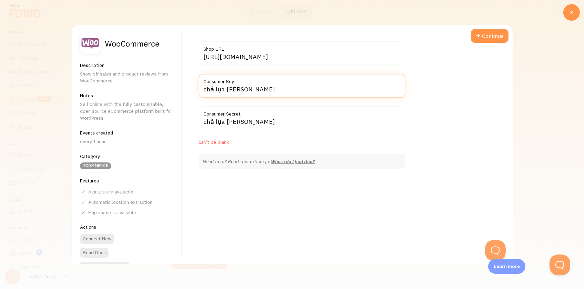
click at [269, 91] on input "chả lụa [PERSON_NAME]" at bounding box center [301, 86] width 207 height 24
type input "chả lụa"
click at [276, 147] on div "[URL][DOMAIN_NAME] Shop URL chả lụa Consumer Key chả lụa [PERSON_NAME] Consumer…" at bounding box center [301, 104] width 207 height 127
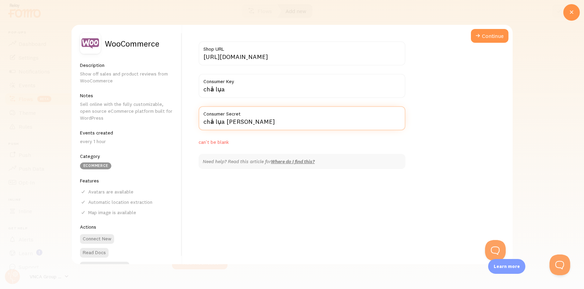
drag, startPoint x: 276, startPoint y: 123, endPoint x: 199, endPoint y: 115, distance: 76.8
click at [199, 115] on div "chả lụa [PERSON_NAME] Consumer Secret" at bounding box center [301, 118] width 207 height 24
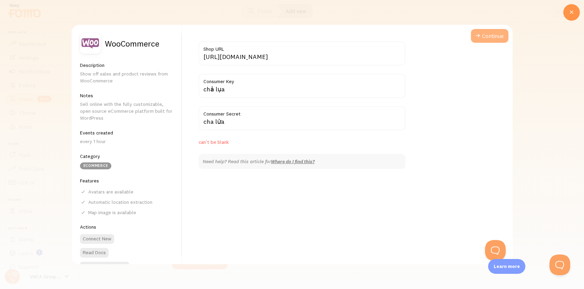
click at [431, 38] on button "Continue" at bounding box center [489, 36] width 38 height 14
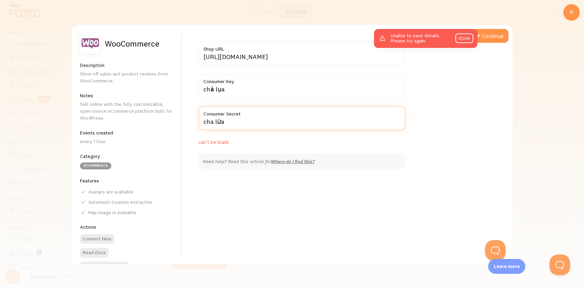
click at [258, 125] on input "cha lửa" at bounding box center [301, 118] width 207 height 24
type input "c"
type input "cha lua"
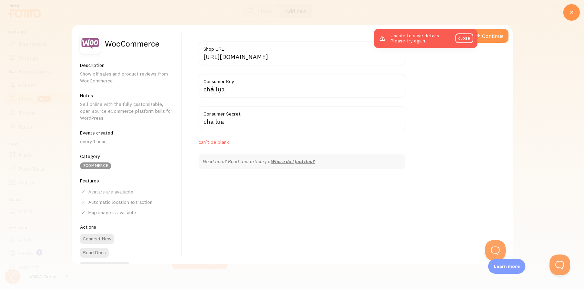
click at [428, 79] on div "[URL][DOMAIN_NAME] Shop URL chả lụa Consumer Key cha lua Consumer Secret can't …" at bounding box center [347, 144] width 330 height 239
click at [431, 37] on link "close" at bounding box center [464, 38] width 18 height 10
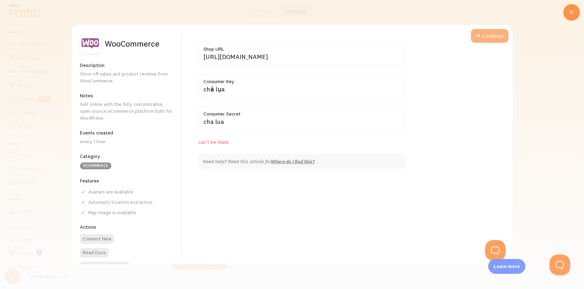
click at [431, 35] on button "Continue" at bounding box center [489, 36] width 38 height 14
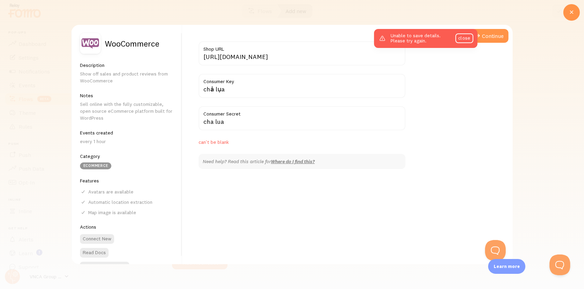
click at [97, 162] on div "eCommerce" at bounding box center [95, 165] width 31 height 7
click at [112, 213] on link "Visit WooCommerce" at bounding box center [104, 266] width 49 height 10
click at [104, 213] on button "Connect New" at bounding box center [97, 239] width 34 height 10
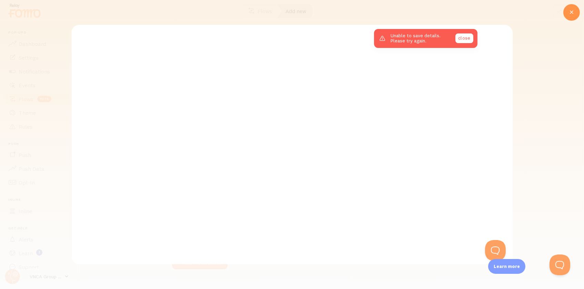
click at [431, 38] on link "close" at bounding box center [464, 38] width 18 height 10
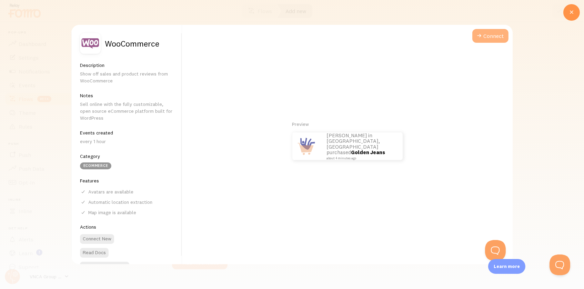
click at [431, 34] on button "Connect" at bounding box center [490, 36] width 36 height 14
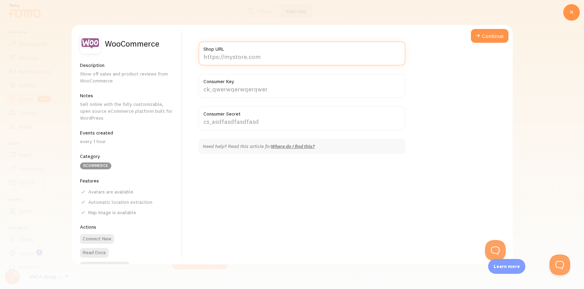
click at [309, 58] on input "Shop URL" at bounding box center [301, 53] width 207 height 24
type input "[URL][DOMAIN_NAME]"
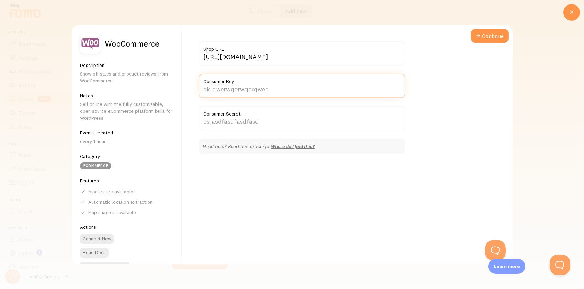
click at [293, 91] on input "Consumer Key" at bounding box center [301, 86] width 207 height 24
type input "ck_chalua"
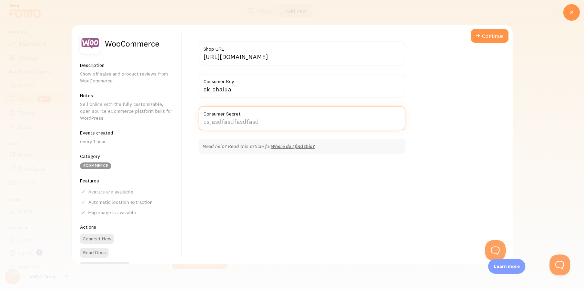
click at [278, 118] on input "Consumer Secret" at bounding box center [301, 118] width 207 height 24
type input "cs_chalua"
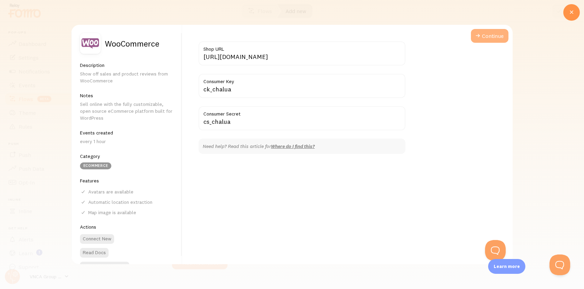
click at [431, 38] on button "Continue" at bounding box center [489, 36] width 38 height 14
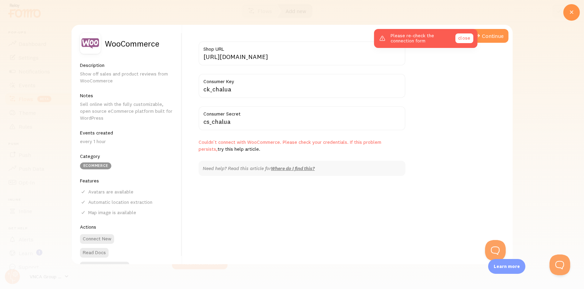
click at [431, 38] on link "close" at bounding box center [464, 38] width 18 height 10
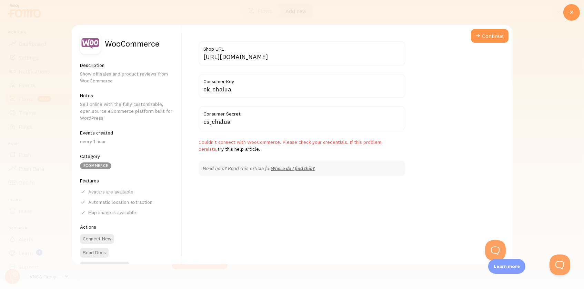
click at [431, 12] on icon at bounding box center [571, 12] width 8 height 8
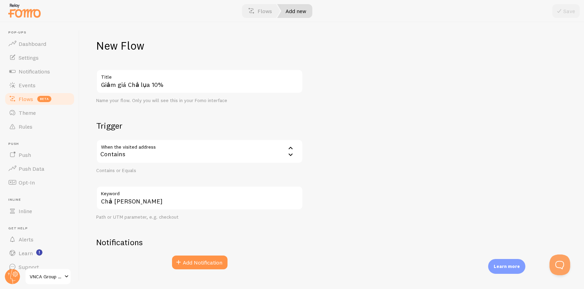
click at [298, 11] on link "Add new" at bounding box center [294, 11] width 35 height 14
click at [211, 213] on button "Add Notification" at bounding box center [199, 262] width 55 height 14
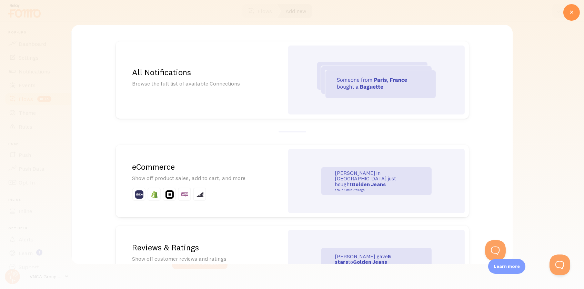
click at [367, 181] on strong "Golden Jeans" at bounding box center [368, 184] width 34 height 7
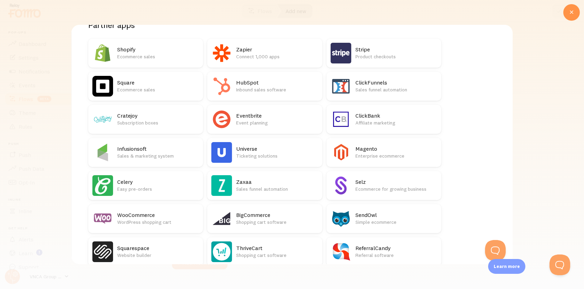
scroll to position [128, 0]
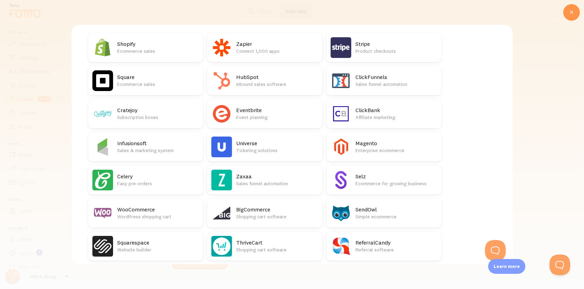
click at [138, 213] on p "WordPress shopping cart" at bounding box center [158, 216] width 82 height 7
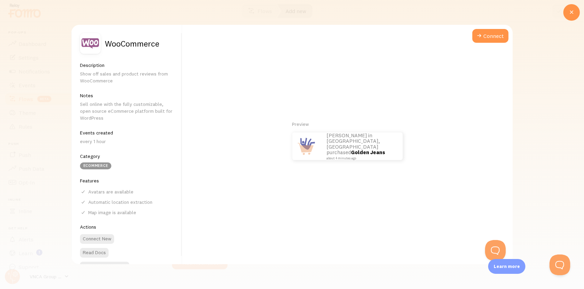
click at [355, 149] on link "Golden Jeans" at bounding box center [368, 152] width 34 height 7
click at [431, 35] on button "Connect" at bounding box center [490, 36] width 36 height 14
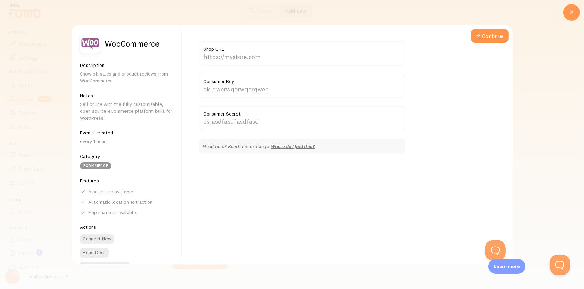
click at [431, 12] on icon at bounding box center [571, 12] width 8 height 8
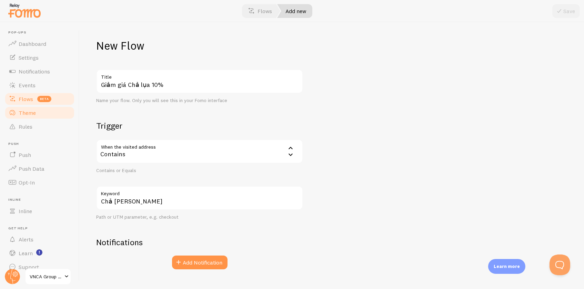
click at [27, 113] on span "Theme" at bounding box center [27, 112] width 17 height 7
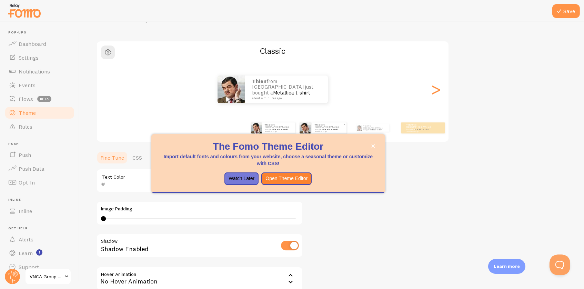
scroll to position [32, 0]
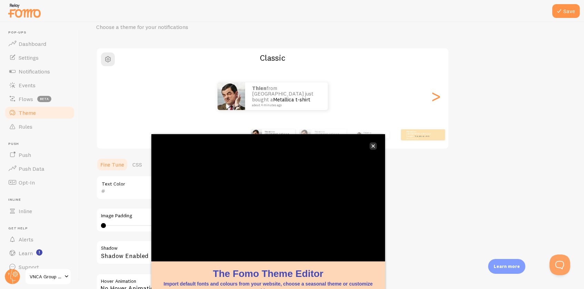
click at [372, 146] on icon "close," at bounding box center [372, 145] width 3 height 3
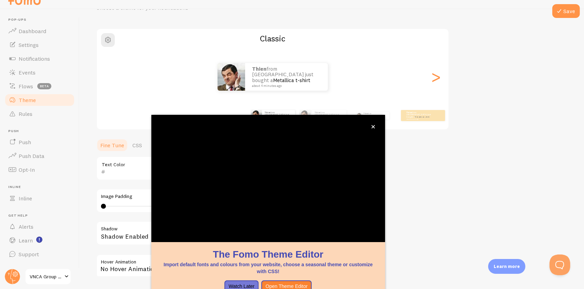
scroll to position [39, 0]
click at [373, 127] on icon "close," at bounding box center [372, 126] width 3 height 3
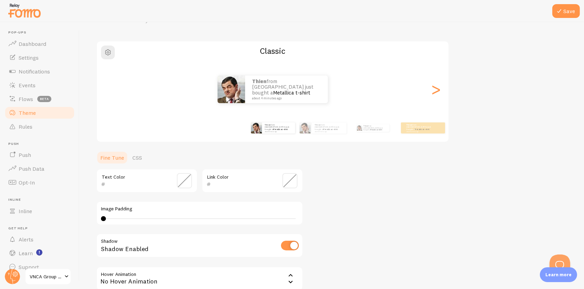
scroll to position [0, 0]
click at [362, 213] on div "Theme Choose a theme for your notifications Classic Thien from [GEOGRAPHIC_DATA…" at bounding box center [331, 163] width 471 height 327
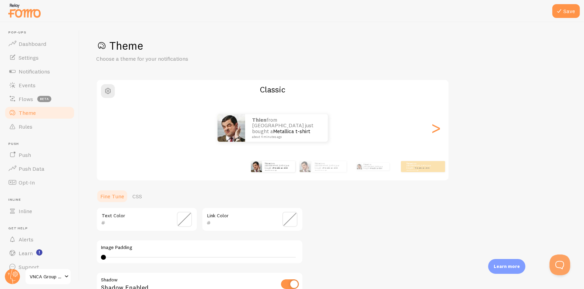
click at [129, 55] on p "Choose a theme for your notifications" at bounding box center [178, 59] width 165 height 8
click at [107, 88] on span "button" at bounding box center [108, 91] width 8 height 8
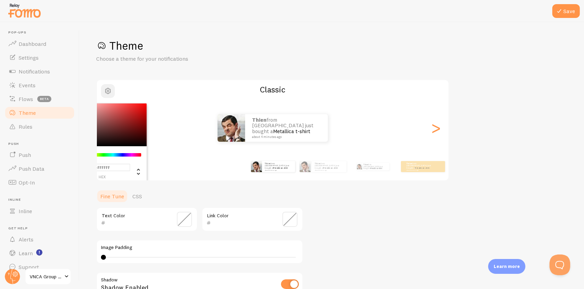
click at [107, 88] on span "button" at bounding box center [108, 91] width 8 height 8
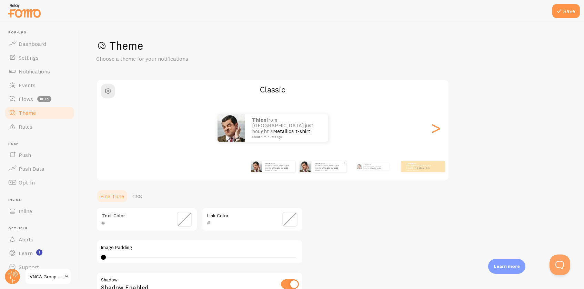
click at [320, 169] on div "Thien from [GEOGRAPHIC_DATA] just bought a Metallica t-shirt about 4 minutes ago" at bounding box center [329, 166] width 34 height 11
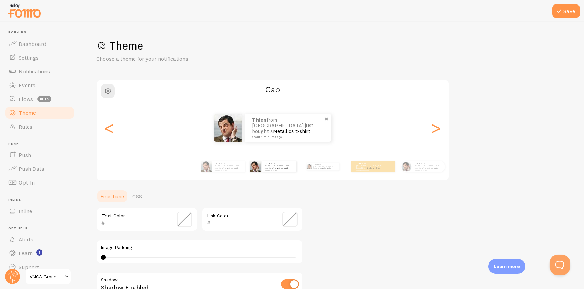
click at [287, 131] on link "Metallica t-shirt" at bounding box center [291, 131] width 37 height 7
click at [431, 8] on button "Save" at bounding box center [566, 11] width 28 height 14
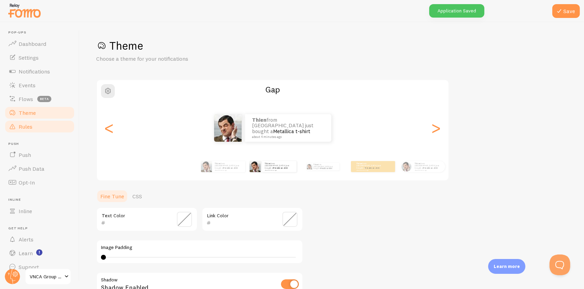
click at [29, 126] on span "Rules" at bounding box center [26, 126] width 14 height 7
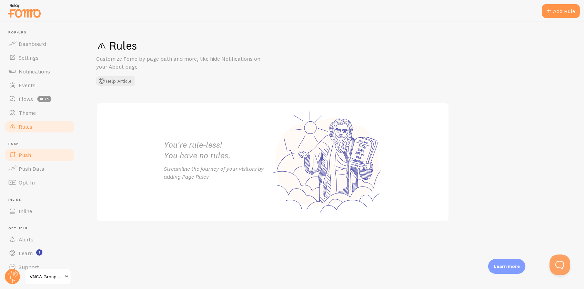
click at [29, 157] on span "Push" at bounding box center [25, 154] width 12 height 7
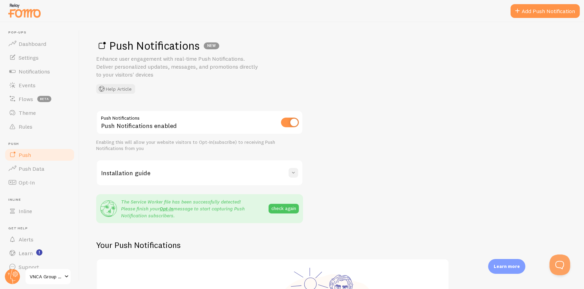
click at [295, 172] on span at bounding box center [293, 172] width 7 height 7
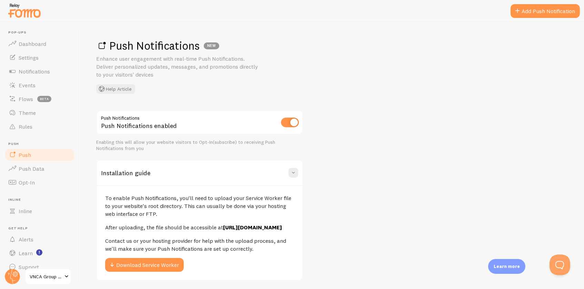
click at [431, 118] on div "Push Notifications Push Notifications enabled Enabling this will allow your web…" at bounding box center [331, 291] width 471 height 362
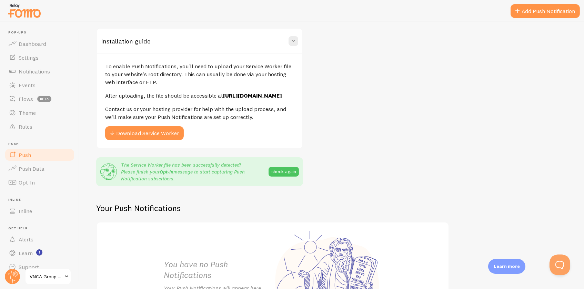
scroll to position [132, 0]
click at [283, 173] on button "check again" at bounding box center [283, 171] width 30 height 10
click at [334, 156] on div "Push Notifications Push Notifications enabled Enabling this will allow your web…" at bounding box center [331, 159] width 471 height 362
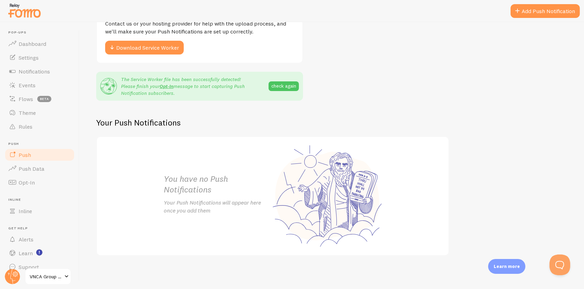
scroll to position [219, 0]
click at [431, 8] on link "Add Push Notification" at bounding box center [544, 11] width 69 height 14
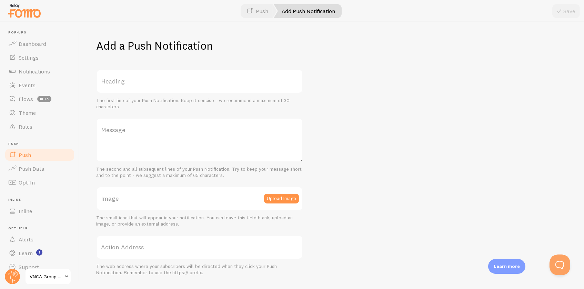
click at [207, 88] on label "Heading" at bounding box center [199, 81] width 207 height 24
click at [207, 88] on input "Heading" at bounding box center [199, 81] width 207 height 24
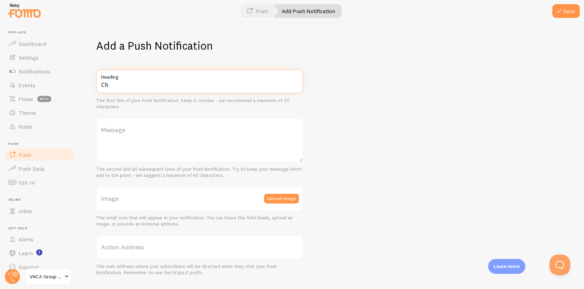
type input "C"
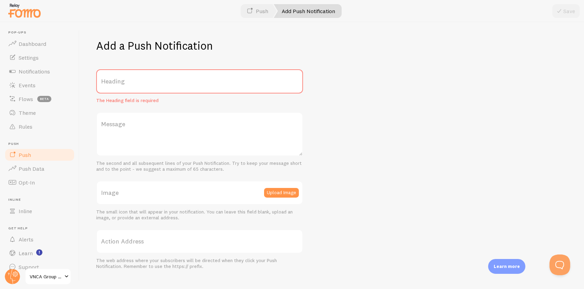
click at [185, 76] on label "Heading" at bounding box center [199, 81] width 207 height 24
click at [185, 76] on input "Heading" at bounding box center [199, 81] width 207 height 24
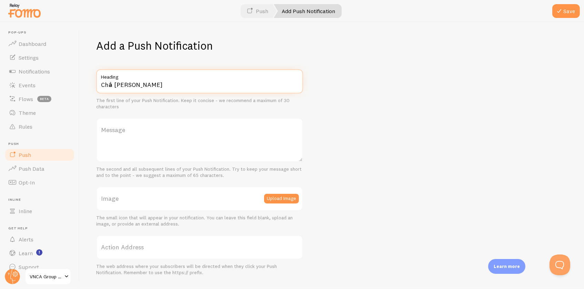
drag, startPoint x: 169, startPoint y: 85, endPoint x: 82, endPoint y: 80, distance: 88.0
click at [82, 80] on div "Add a Push Notification Chả lụa [PERSON_NAME] Heading The first line of your Pu…" at bounding box center [332, 155] width 504 height 267
type input "Số [PERSON_NAME] có hạn"
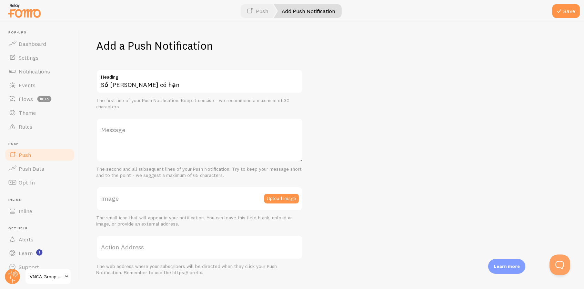
click at [114, 131] on label "Message" at bounding box center [199, 130] width 207 height 24
click at [114, 131] on textarea "Message" at bounding box center [199, 140] width 207 height 44
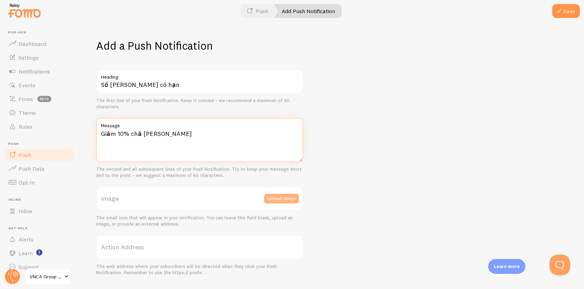
type textarea "Giảm 10% chả [PERSON_NAME]"
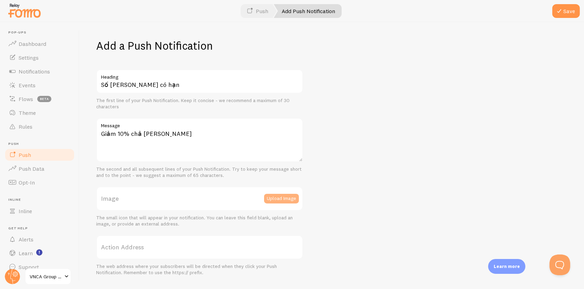
click at [269, 197] on button "Upload Image" at bounding box center [281, 199] width 35 height 10
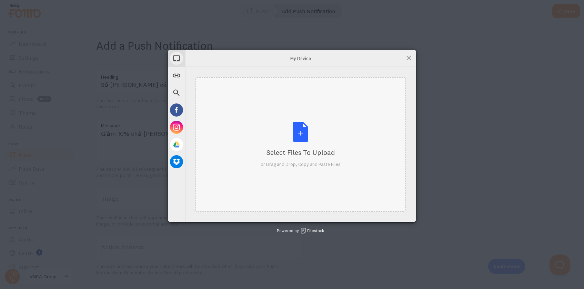
click at [308, 136] on div "Select Files to Upload or Drag and Drop, Copy and Paste Files" at bounding box center [300, 145] width 80 height 46
type input "C:\fakepath\IMG_1827.png"
click at [304, 140] on div "Select Files to Upload or Drag and Drop, Copy and Paste Files" at bounding box center [300, 145] width 80 height 46
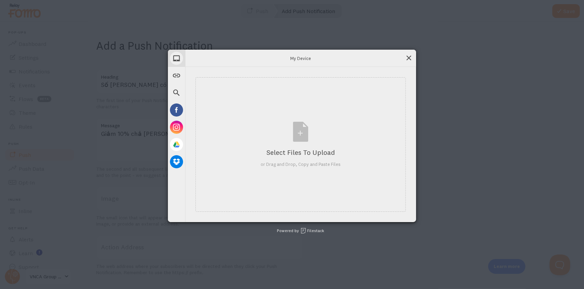
click at [409, 58] on span at bounding box center [409, 58] width 8 height 8
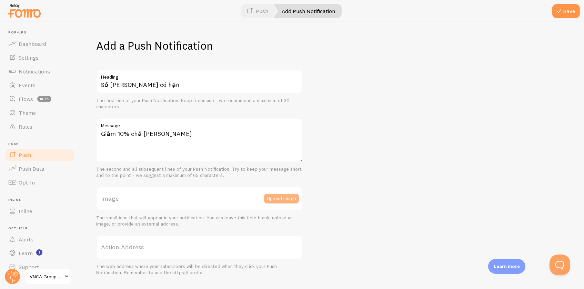
click at [283, 195] on button "Upload Image" at bounding box center [281, 199] width 35 height 10
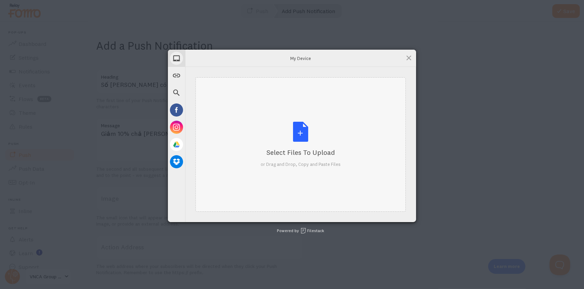
click at [301, 132] on div "Select Files to Upload or Drag and Drop, Copy and Paste Files" at bounding box center [300, 145] width 80 height 46
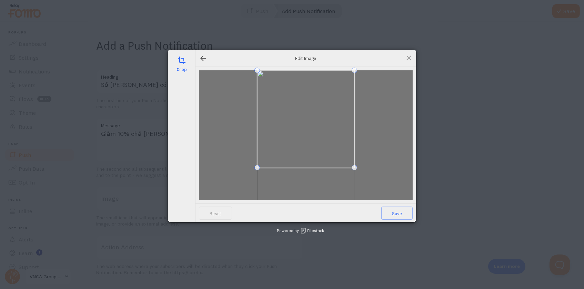
click at [334, 132] on span at bounding box center [305, 118] width 97 height 97
drag, startPoint x: 371, startPoint y: 127, endPoint x: 371, endPoint y: 148, distance: 21.0
click at [371, 148] on div at bounding box center [306, 135] width 214 height 130
click at [328, 153] on span at bounding box center [305, 141] width 97 height 97
click at [358, 107] on div at bounding box center [306, 135] width 214 height 130
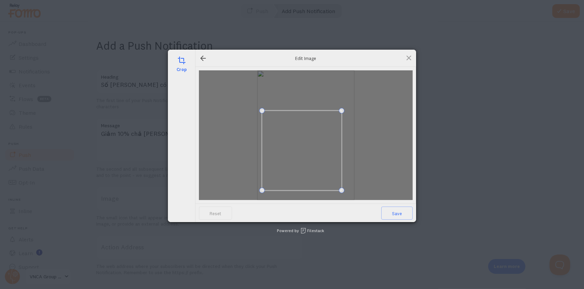
click at [265, 111] on span at bounding box center [262, 111] width 6 height 6
click at [343, 109] on span at bounding box center [344, 108] width 6 height 6
click at [183, 59] on span at bounding box center [181, 60] width 8 height 8
click at [203, 56] on div at bounding box center [203, 58] width 8 height 8
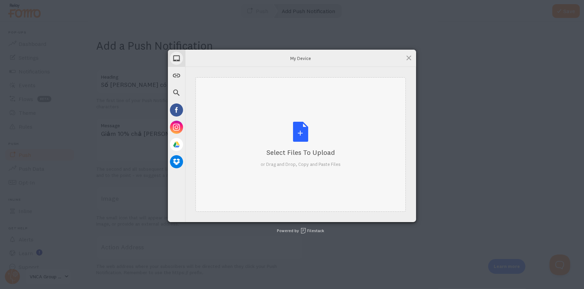
click at [299, 133] on div "Select Files to Upload or Drag and Drop, Copy and Paste Files" at bounding box center [300, 145] width 80 height 46
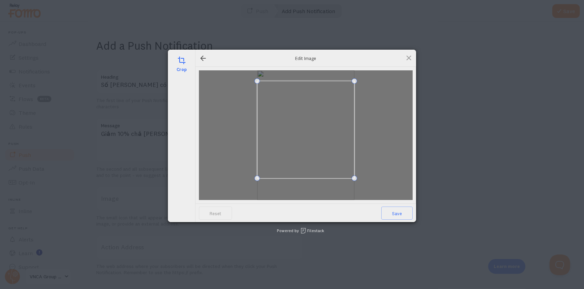
click at [296, 113] on span at bounding box center [305, 129] width 97 height 97
click at [180, 63] on span at bounding box center [181, 60] width 8 height 8
click at [182, 63] on span at bounding box center [181, 60] width 8 height 8
click at [351, 77] on div at bounding box center [306, 135] width 214 height 130
click at [357, 74] on div at bounding box center [306, 135] width 214 height 130
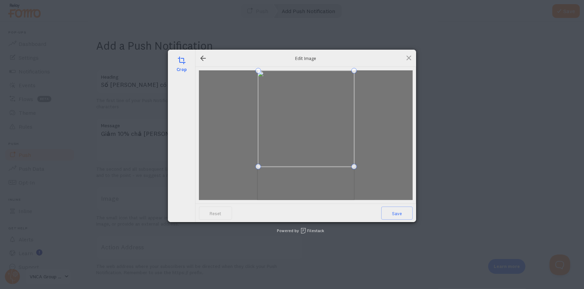
click at [332, 96] on span at bounding box center [306, 119] width 96 height 96
click at [392, 210] on span "Save" at bounding box center [396, 212] width 31 height 13
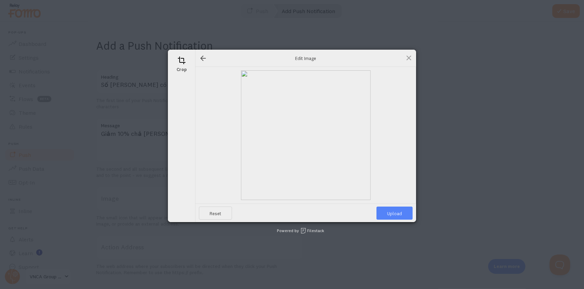
click at [392, 210] on span "Upload" at bounding box center [394, 212] width 36 height 13
type input "[URL][DOMAIN_NAME][DOMAIN_NAME]"
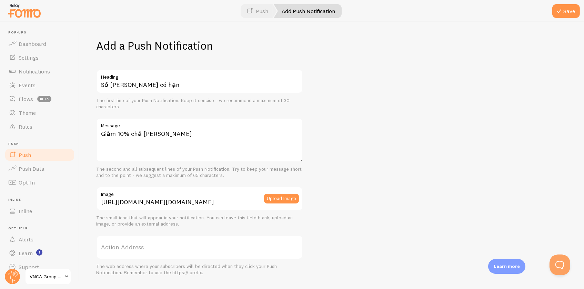
click at [263, 213] on label "Action Address" at bounding box center [199, 247] width 207 height 24
click at [263, 213] on input "Action Address" at bounding box center [199, 247] width 207 height 24
click at [295, 213] on label "Action Address" at bounding box center [199, 247] width 207 height 24
click at [295, 213] on input "Action Address" at bounding box center [199, 247] width 207 height 24
click at [238, 213] on label "Action Address" at bounding box center [199, 247] width 207 height 24
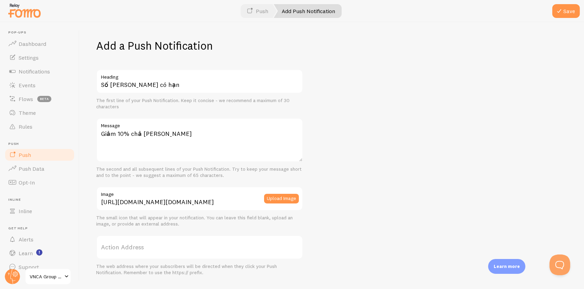
click at [238, 213] on input "Action Address" at bounding box center [199, 247] width 207 height 24
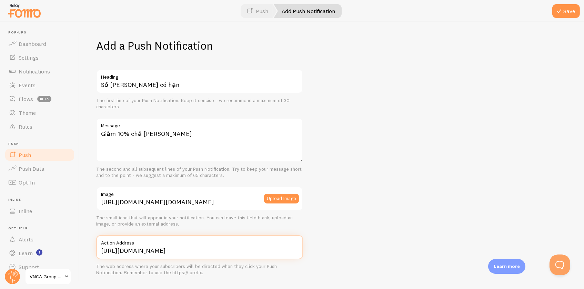
type input "[URL][DOMAIN_NAME]"
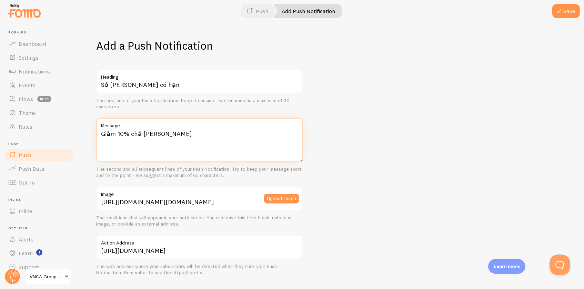
click at [141, 132] on textarea "Giảm 10% chả [PERSON_NAME]" at bounding box center [199, 140] width 207 height 44
type textarea "Giảm 10% chả lụa [PERSON_NAME]"
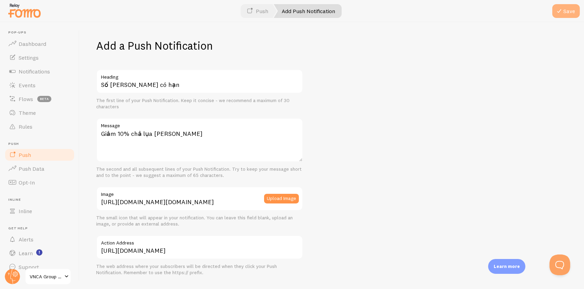
click at [431, 13] on span at bounding box center [559, 11] width 8 height 8
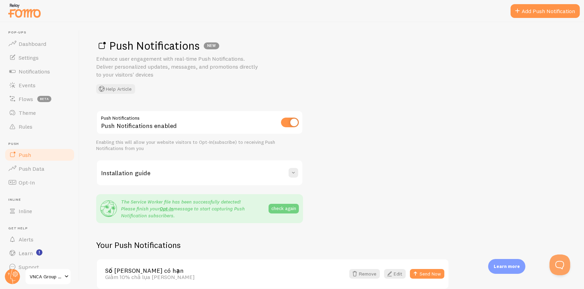
click at [283, 206] on button "check again" at bounding box center [283, 209] width 30 height 10
click at [286, 206] on button "check again" at bounding box center [283, 209] width 30 height 10
click at [431, 63] on div "Push Notifications NEW Enhance user engagement with real-time Push Notification…" at bounding box center [331, 66] width 471 height 55
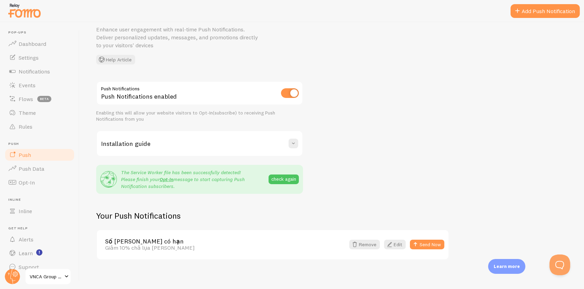
scroll to position [29, 0]
click at [431, 213] on button "Send Now" at bounding box center [427, 245] width 34 height 10
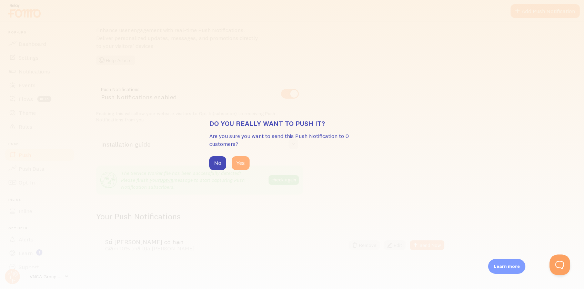
click at [241, 161] on button "Yes" at bounding box center [240, 163] width 18 height 14
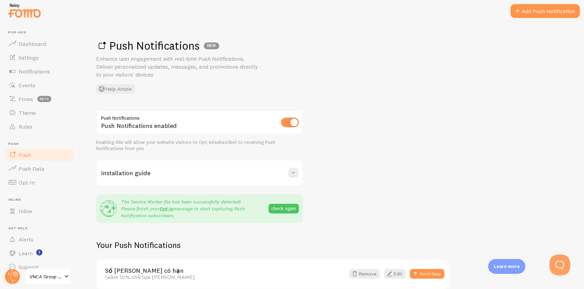
click at [410, 141] on div "Push Notifications Push Notifications enabled Enabling this will allow your web…" at bounding box center [331, 199] width 471 height 179
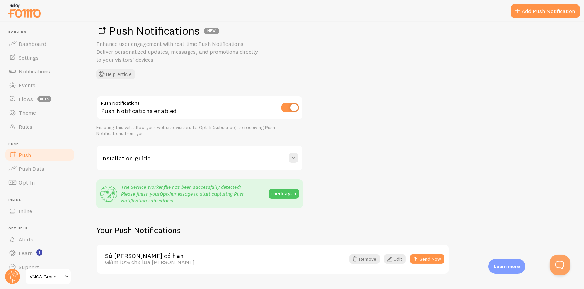
scroll to position [29, 0]
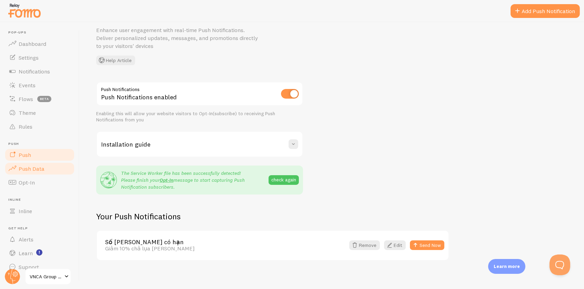
click at [35, 168] on span "Push Data" at bounding box center [32, 168] width 26 height 7
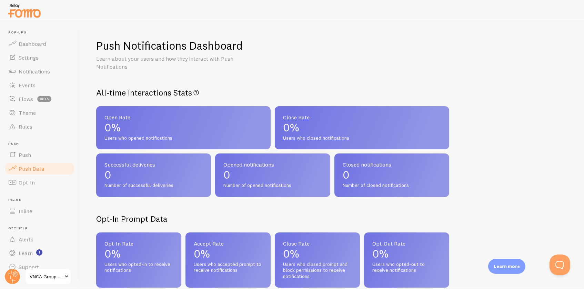
click at [400, 74] on div "Push Notifications Dashboard Learn about your users and how they interact with …" at bounding box center [332, 155] width 504 height 267
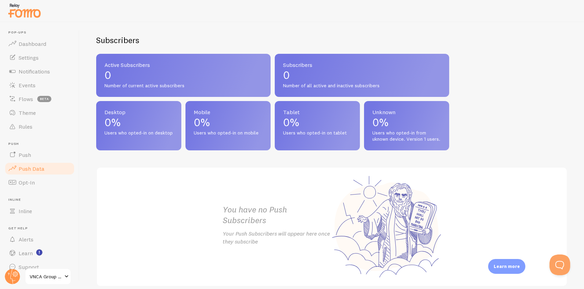
scroll to position [267, 0]
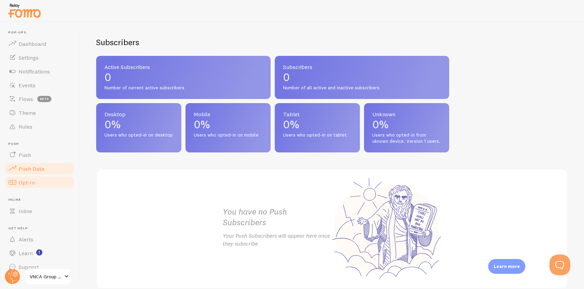
click at [25, 182] on span "Opt-In" at bounding box center [27, 182] width 16 height 7
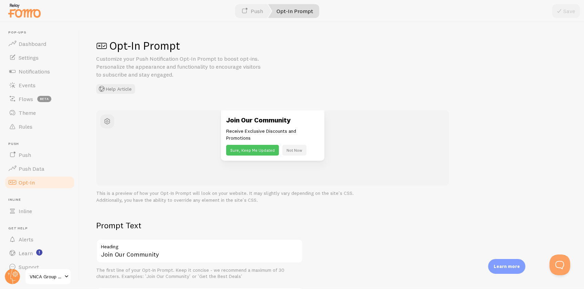
click at [267, 147] on button "Sure, Keep Me Updated" at bounding box center [252, 150] width 53 height 11
click at [346, 173] on div "Join Our Community Receive Exclusive Discounts and Promotions Sure, Keep Me Upd…" at bounding box center [272, 147] width 353 height 75
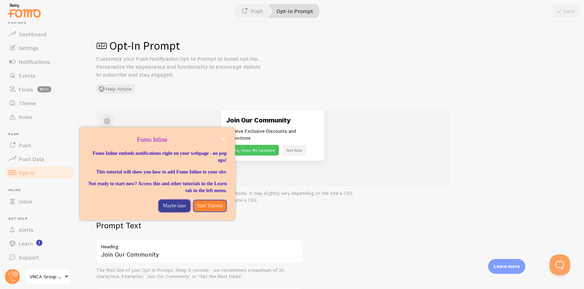
click at [163, 208] on p "Maybe later" at bounding box center [174, 205] width 23 height 7
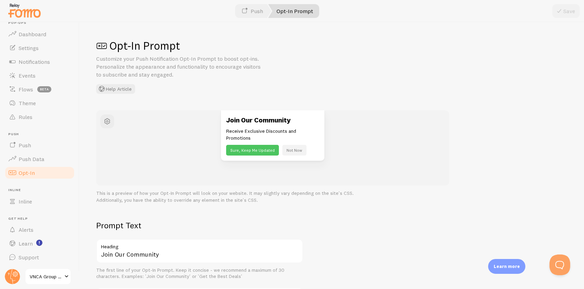
click at [186, 213] on h2 "Prompt Text" at bounding box center [199, 225] width 207 height 11
click at [25, 213] on span "Alerts" at bounding box center [26, 229] width 15 height 7
